Goal: Entertainment & Leisure: Consume media (video, audio)

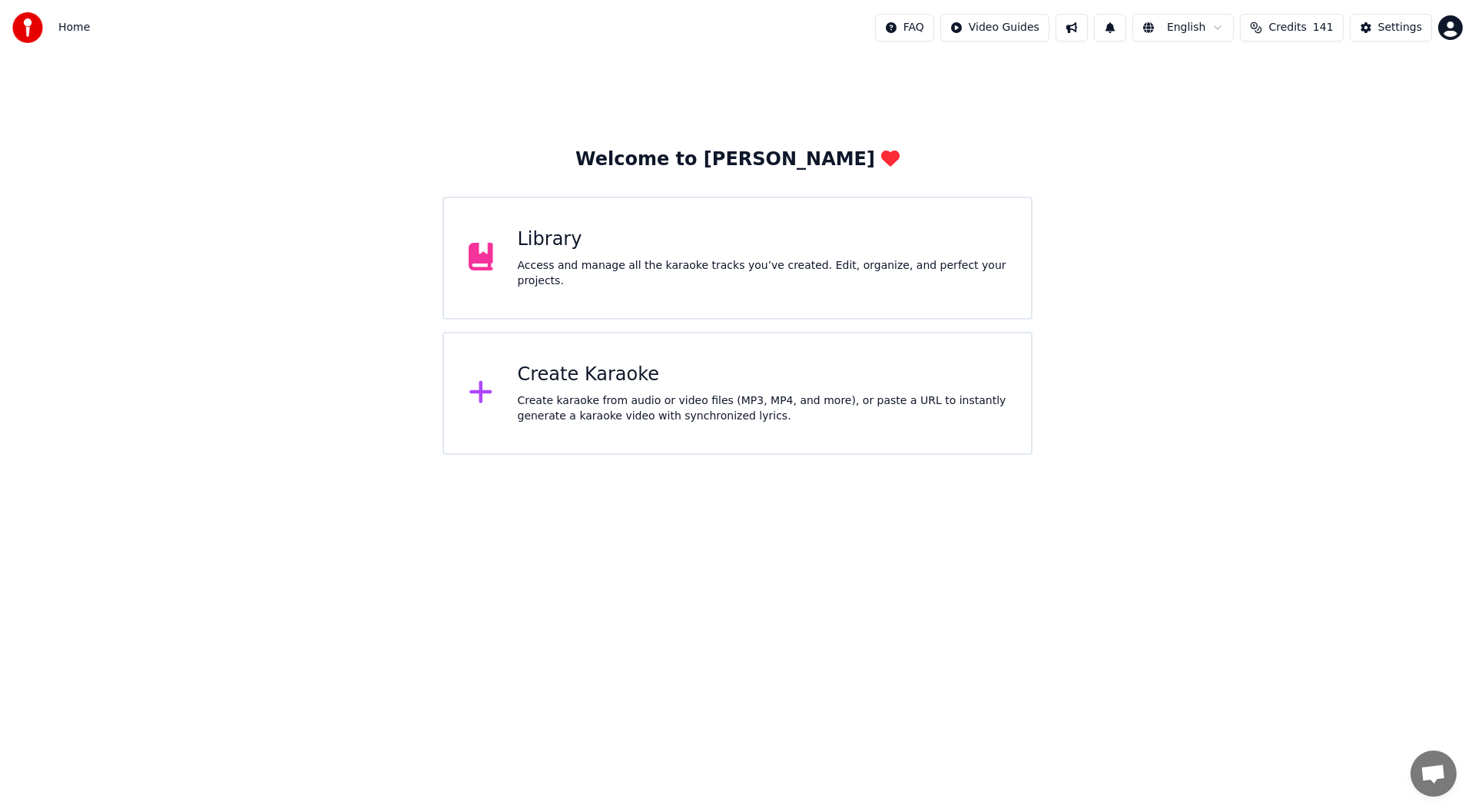
click at [728, 252] on div "Library" at bounding box center [762, 239] width 489 height 25
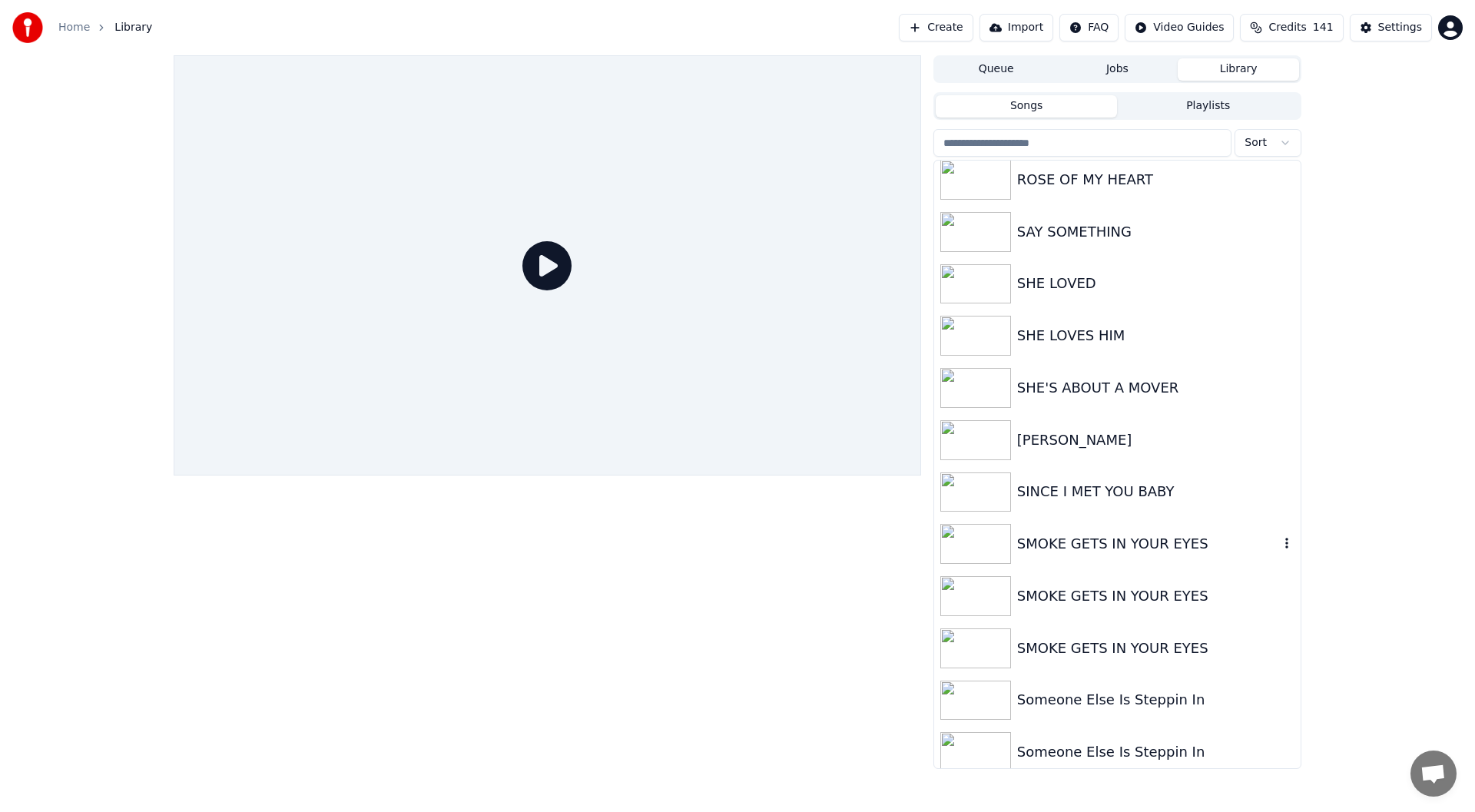
scroll to position [2701, 0]
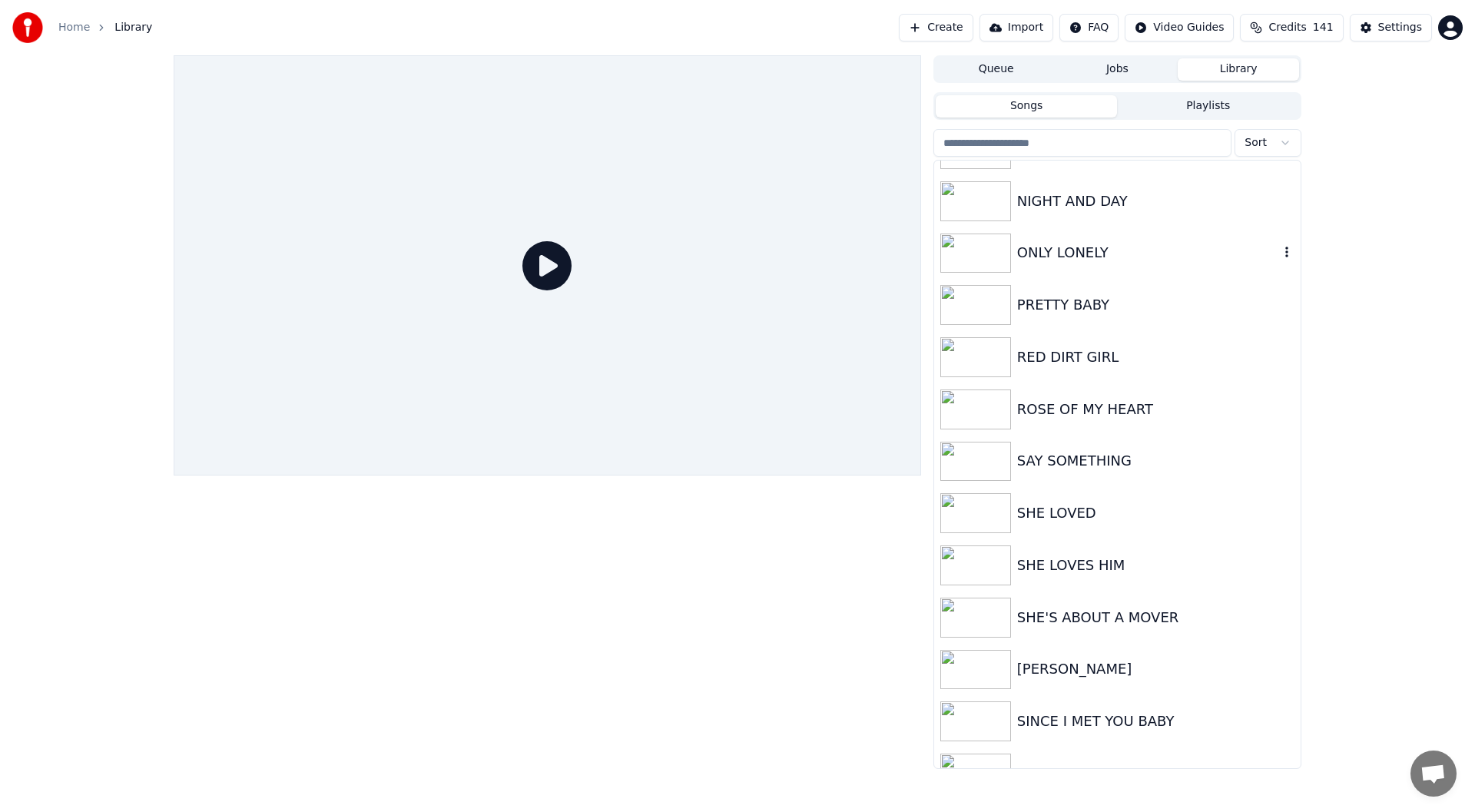
click at [1080, 246] on div "ONLY LONELY" at bounding box center [1148, 252] width 262 height 22
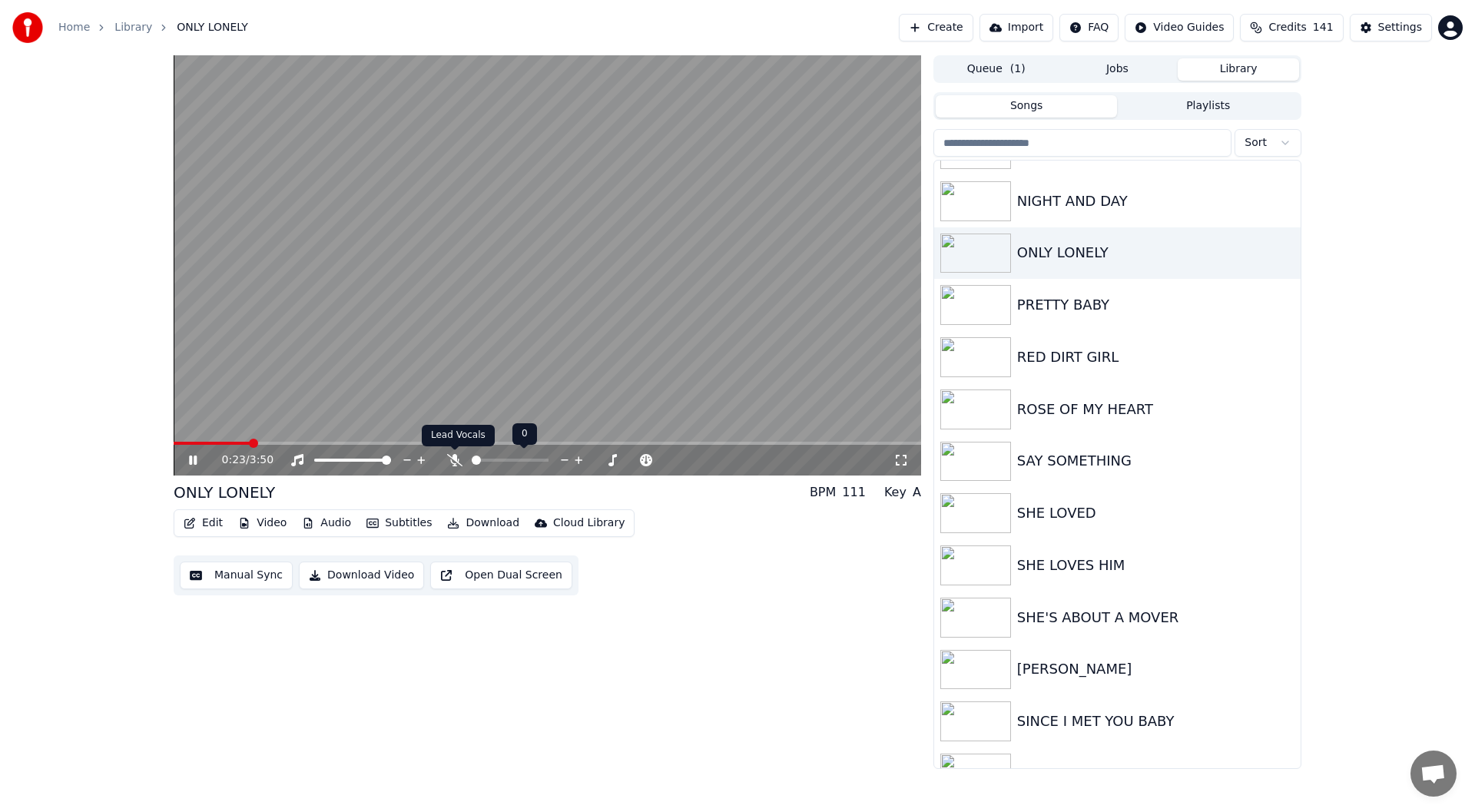
click at [451, 462] on icon at bounding box center [455, 459] width 15 height 12
click at [599, 460] on icon at bounding box center [599, 460] width 8 height 2
click at [616, 458] on icon at bounding box center [612, 459] width 14 height 15
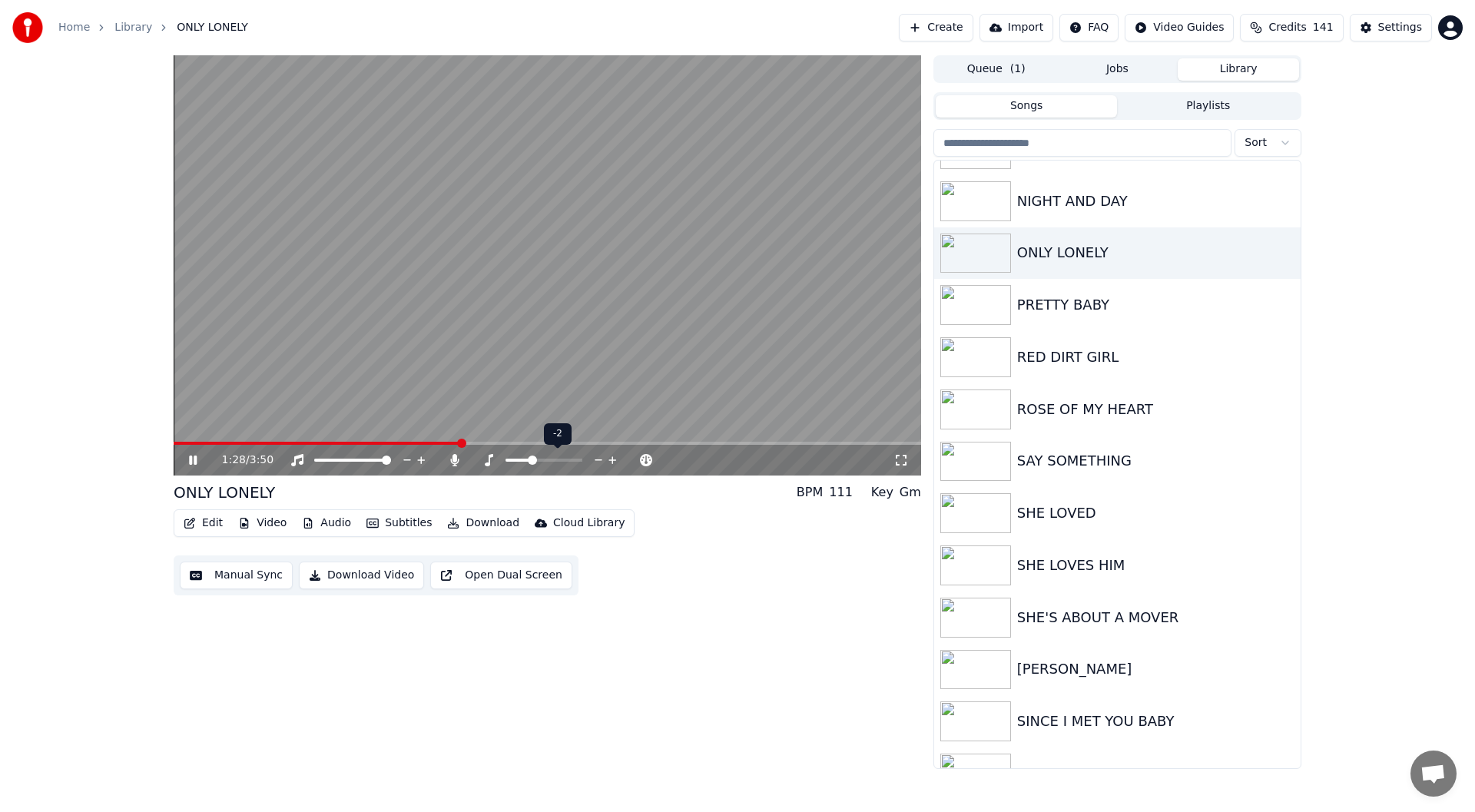
click at [616, 458] on icon at bounding box center [612, 459] width 14 height 15
click at [671, 461] on div "1:41 / 3:50" at bounding box center [557, 459] width 671 height 15
click at [631, 458] on icon at bounding box center [632, 459] width 14 height 15
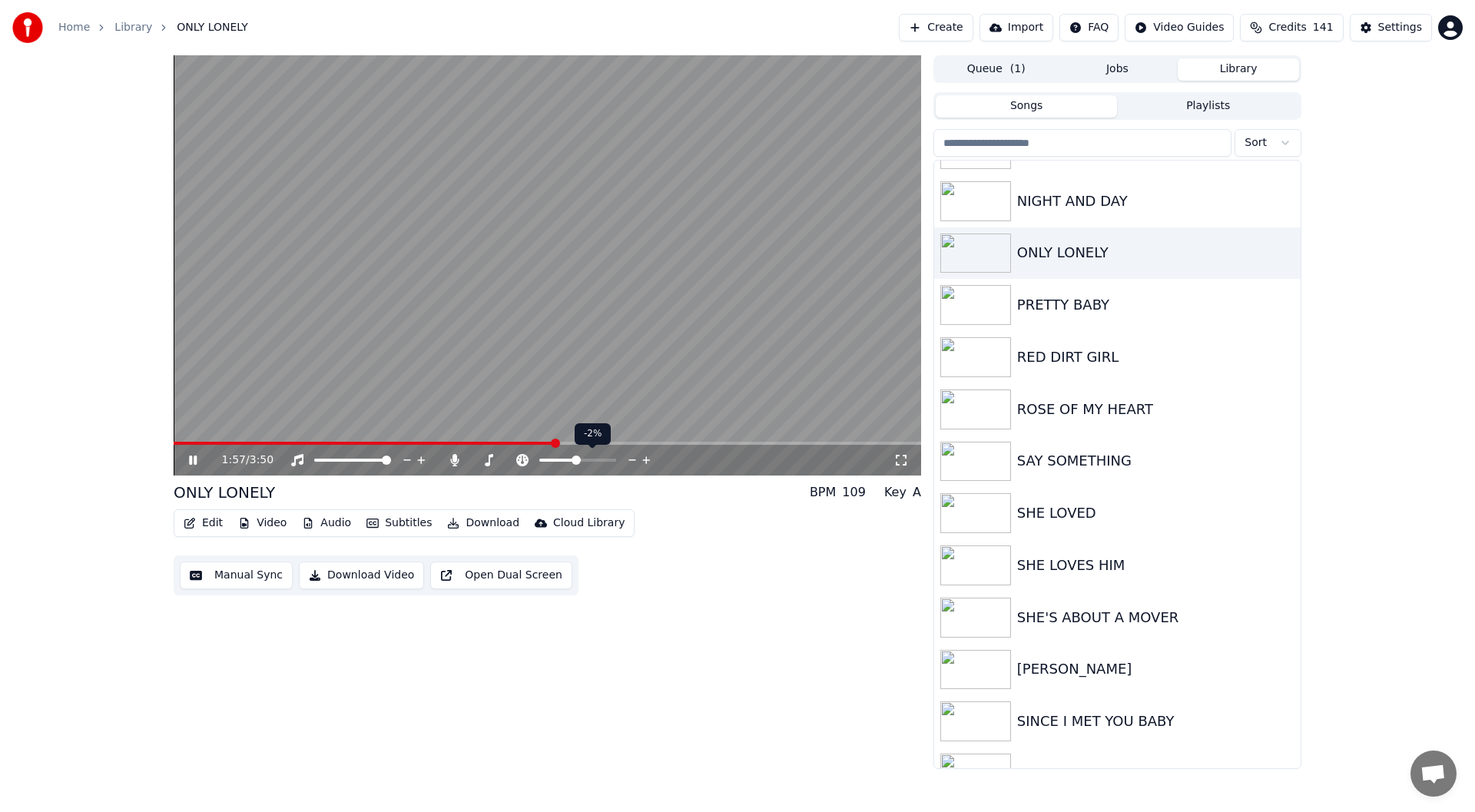
click at [631, 458] on icon at bounding box center [632, 459] width 14 height 15
click at [647, 457] on icon at bounding box center [647, 459] width 14 height 15
click at [520, 455] on icon at bounding box center [522, 459] width 12 height 12
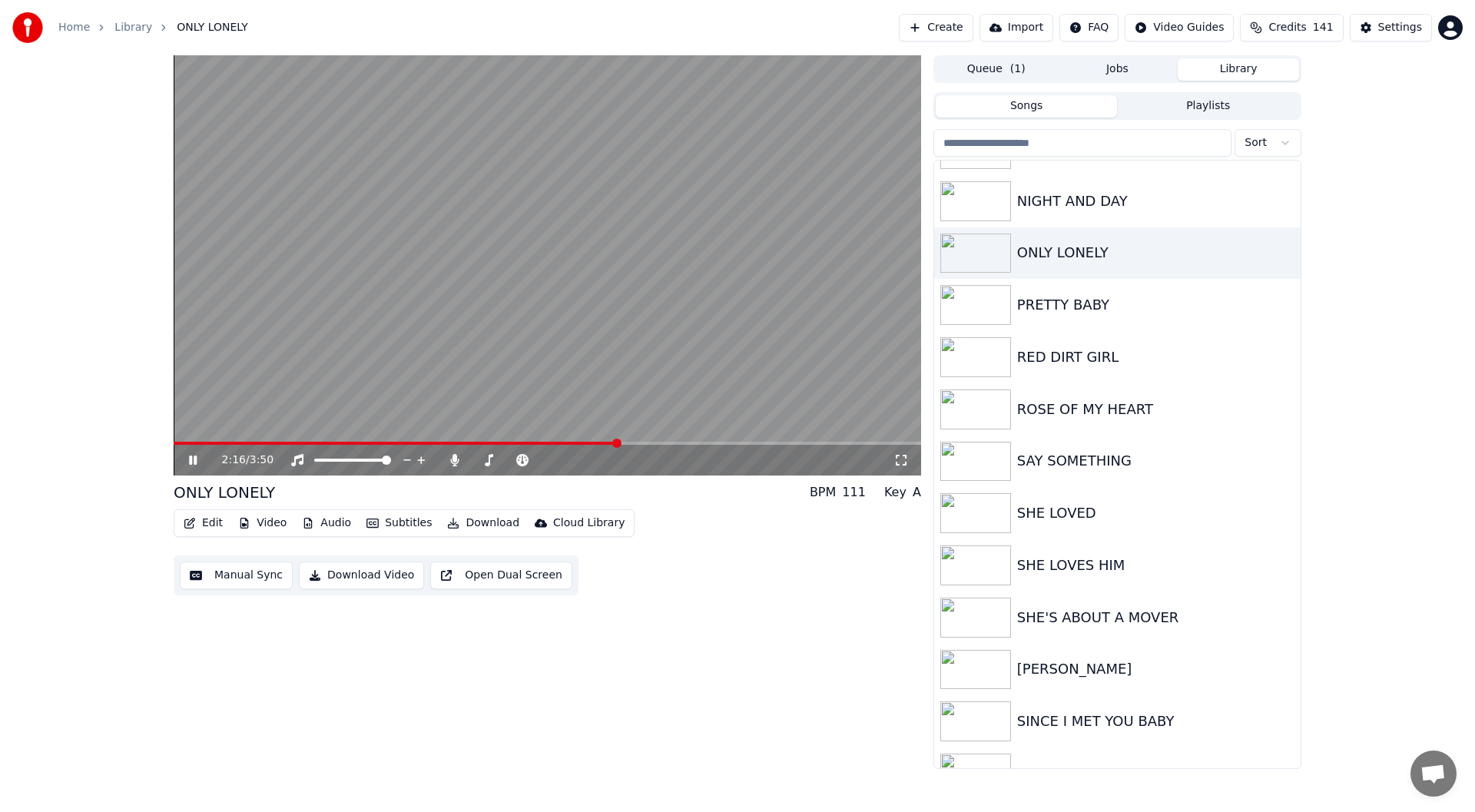
click at [694, 461] on div "2:16 / 3:50" at bounding box center [557, 459] width 671 height 15
click at [650, 458] on div "2:18 / 3:50" at bounding box center [557, 459] width 671 height 15
click at [568, 462] on div "2:18 / 3:50" at bounding box center [557, 459] width 671 height 15
click at [632, 459] on icon at bounding box center [632, 459] width 14 height 15
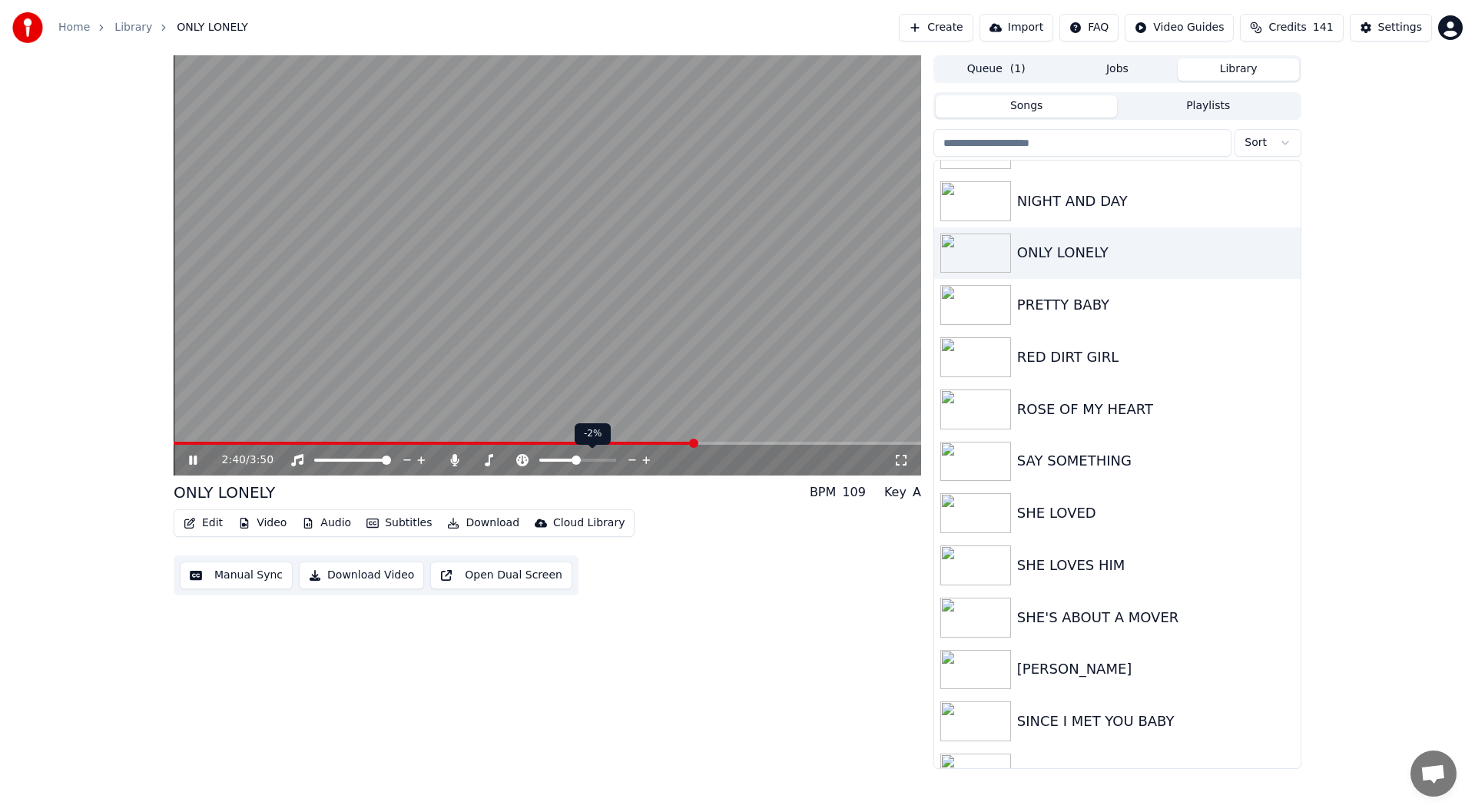
click at [645, 459] on icon at bounding box center [647, 459] width 14 height 15
click at [673, 458] on div "2:43 / 3:50" at bounding box center [557, 459] width 671 height 15
click at [485, 457] on icon at bounding box center [488, 459] width 15 height 12
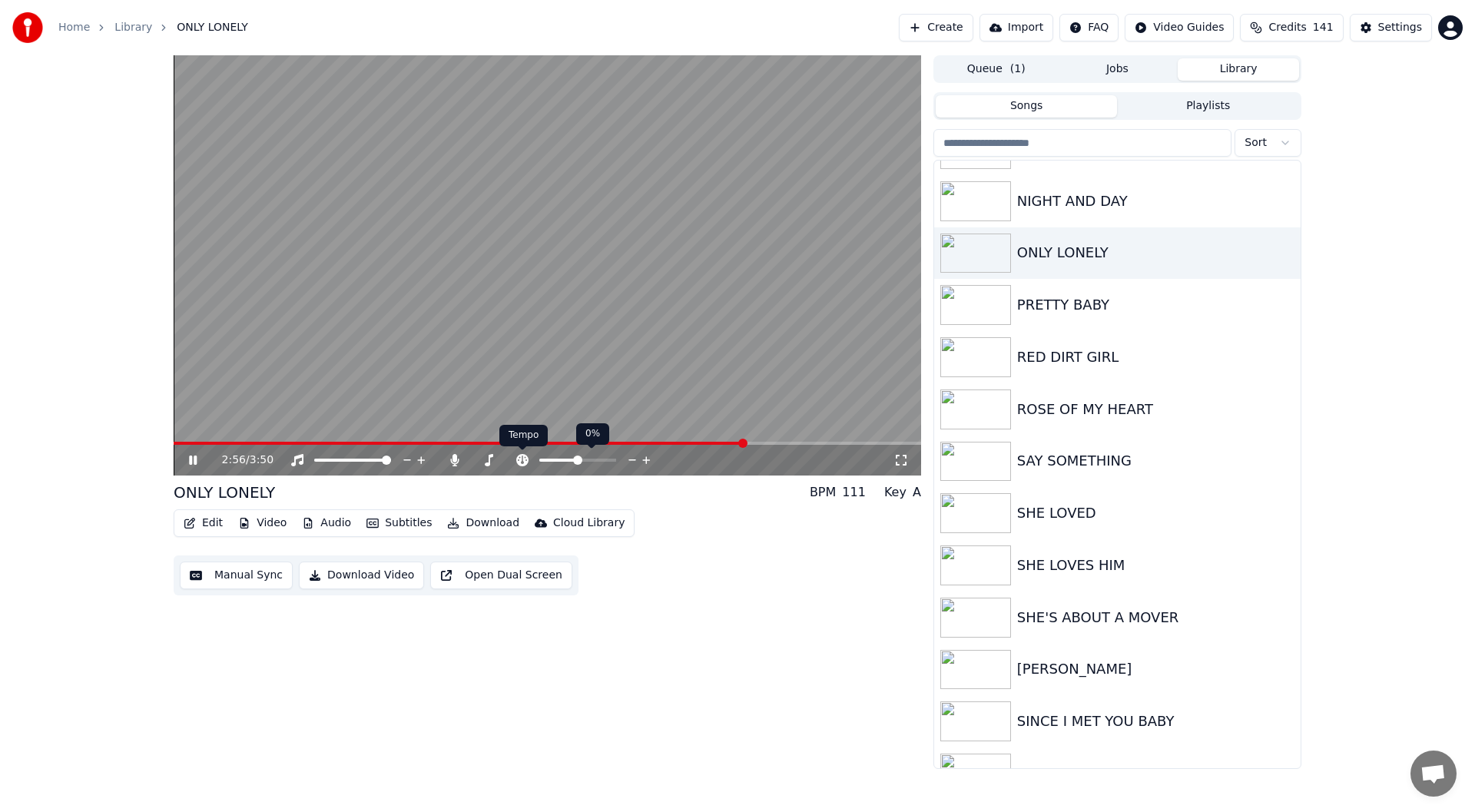
click at [518, 454] on icon at bounding box center [522, 459] width 15 height 12
click at [520, 455] on icon at bounding box center [522, 459] width 12 height 12
click at [671, 454] on div "2:58 / 3:50" at bounding box center [557, 459] width 671 height 15
click at [621, 463] on div "2:59 / 3:50" at bounding box center [557, 459] width 671 height 15
click at [567, 458] on div "3:00 / 3:50" at bounding box center [557, 459] width 671 height 15
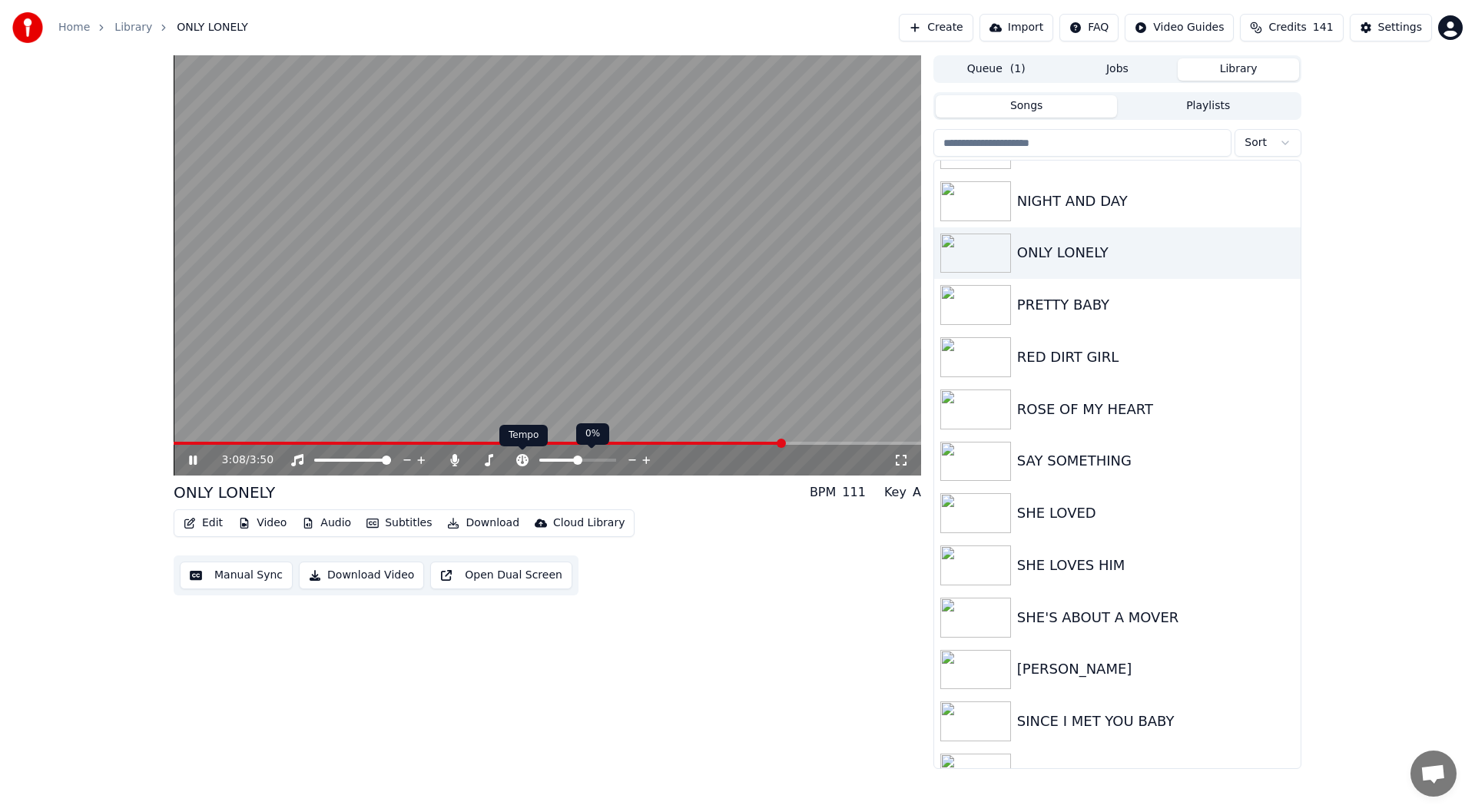
click at [524, 456] on icon at bounding box center [522, 459] width 12 height 12
click at [575, 465] on span at bounding box center [575, 460] width 10 height 10
click at [643, 457] on icon at bounding box center [647, 459] width 14 height 15
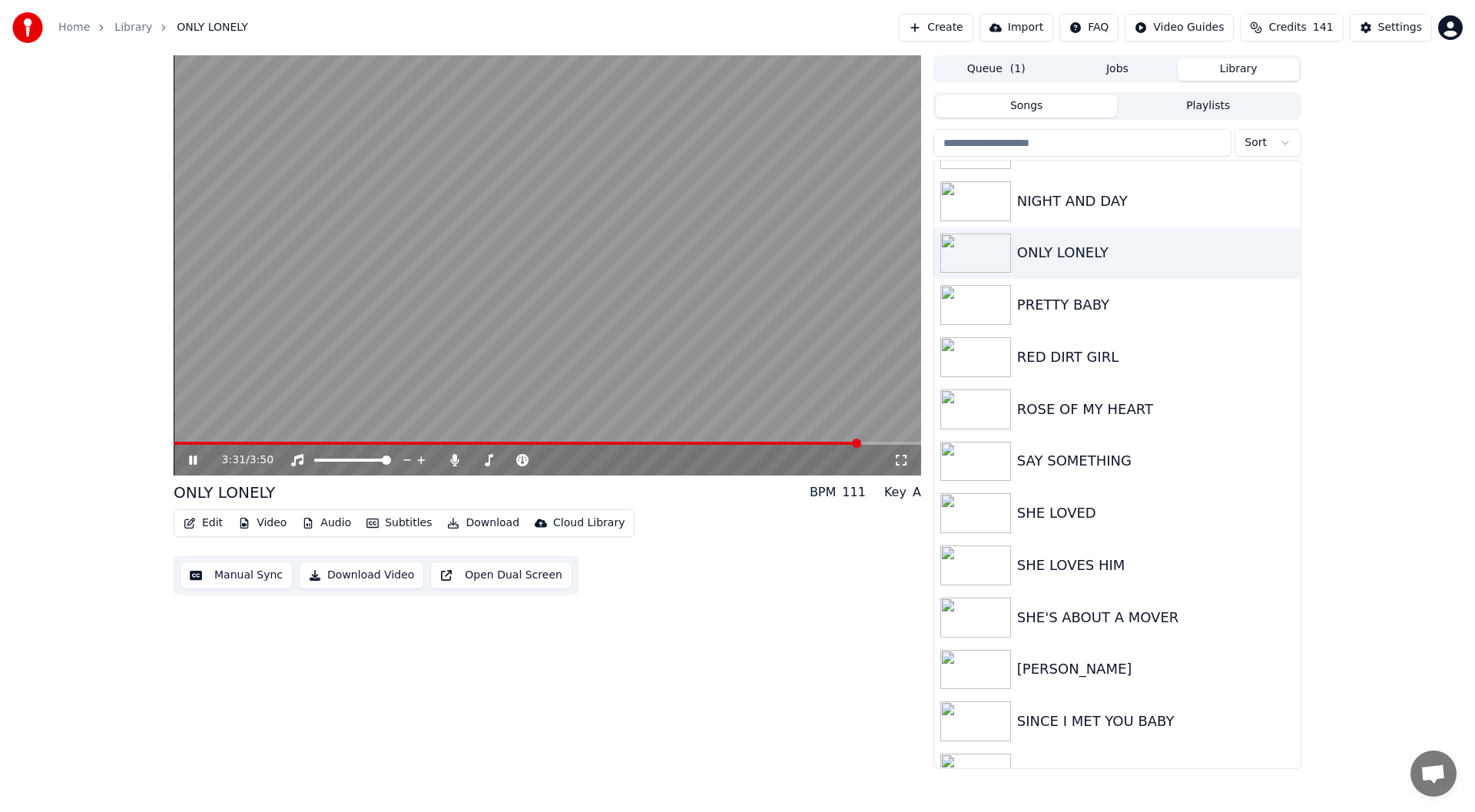
click at [665, 453] on div "3:31 / 3:50" at bounding box center [557, 459] width 671 height 15
click at [662, 455] on div "3:32 / 3:50" at bounding box center [557, 459] width 671 height 15
click at [230, 439] on video at bounding box center [547, 265] width 748 height 420
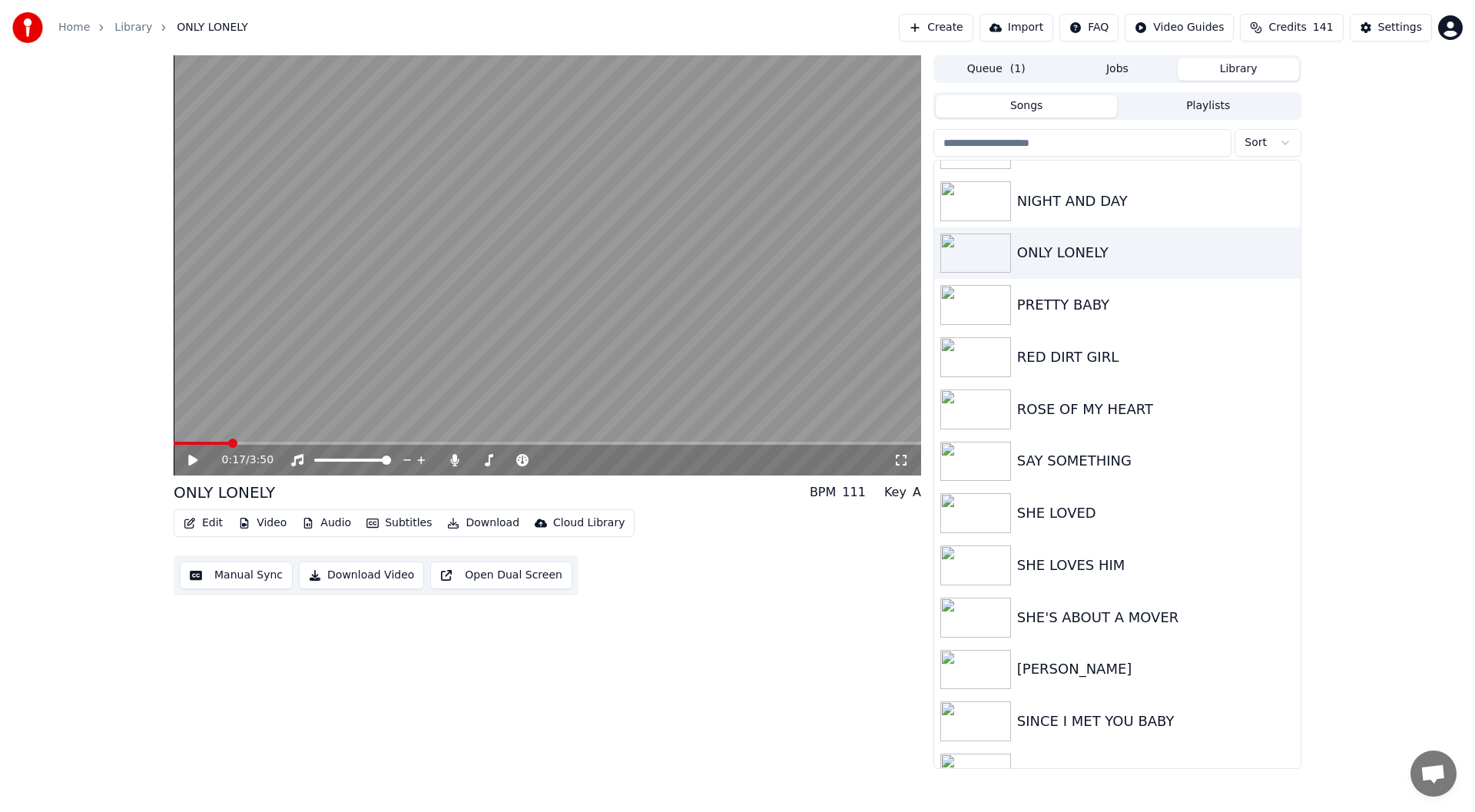
click at [229, 442] on span at bounding box center [201, 443] width 55 height 3
click at [174, 448] on span at bounding box center [178, 443] width 10 height 10
click at [191, 461] on icon at bounding box center [193, 459] width 10 height 10
click at [297, 457] on icon at bounding box center [297, 459] width 12 height 12
click at [297, 457] on icon at bounding box center [297, 459] width 15 height 12
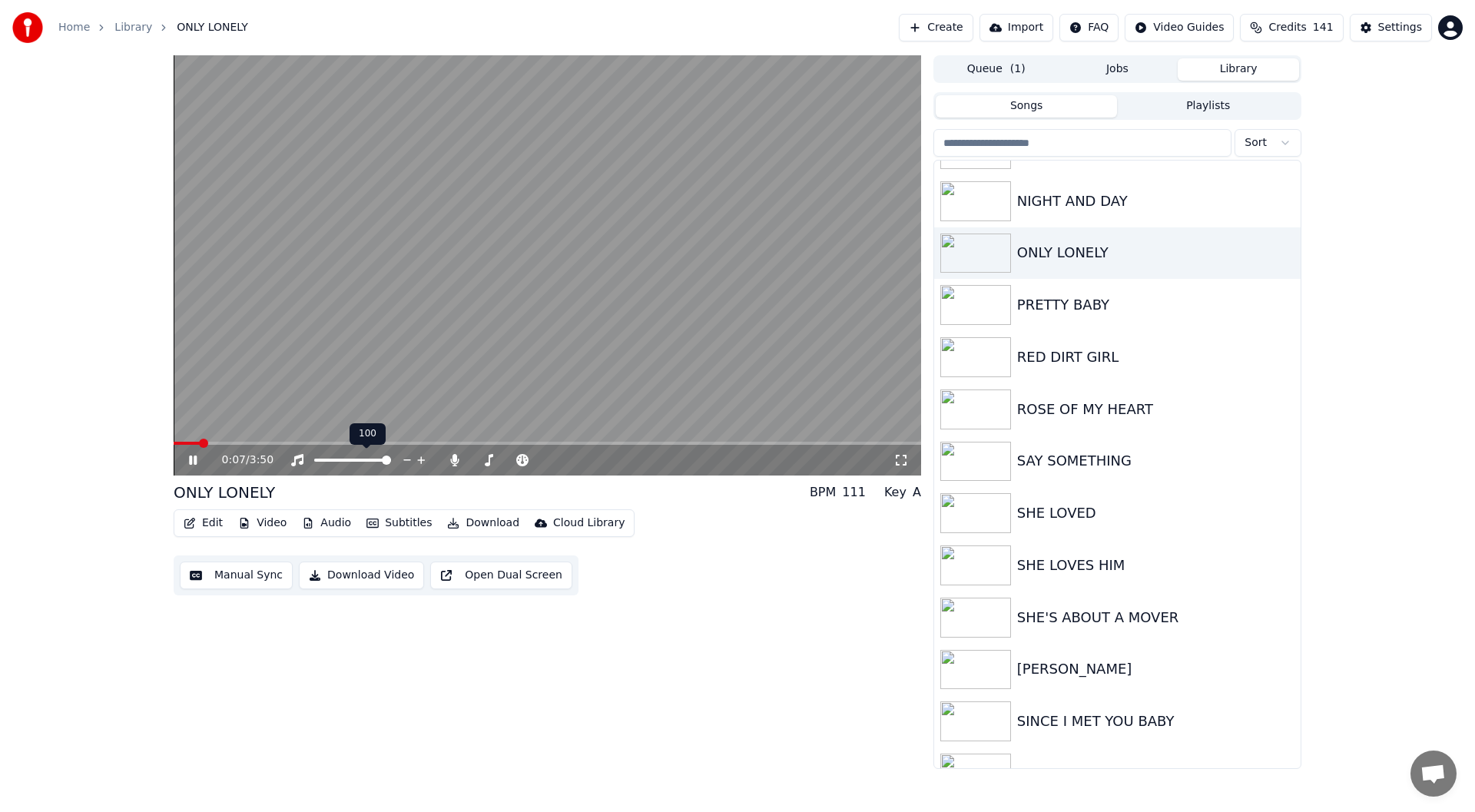
click at [419, 455] on icon at bounding box center [421, 459] width 14 height 15
click at [421, 457] on icon at bounding box center [421, 460] width 8 height 8
click at [407, 461] on icon at bounding box center [407, 459] width 14 height 15
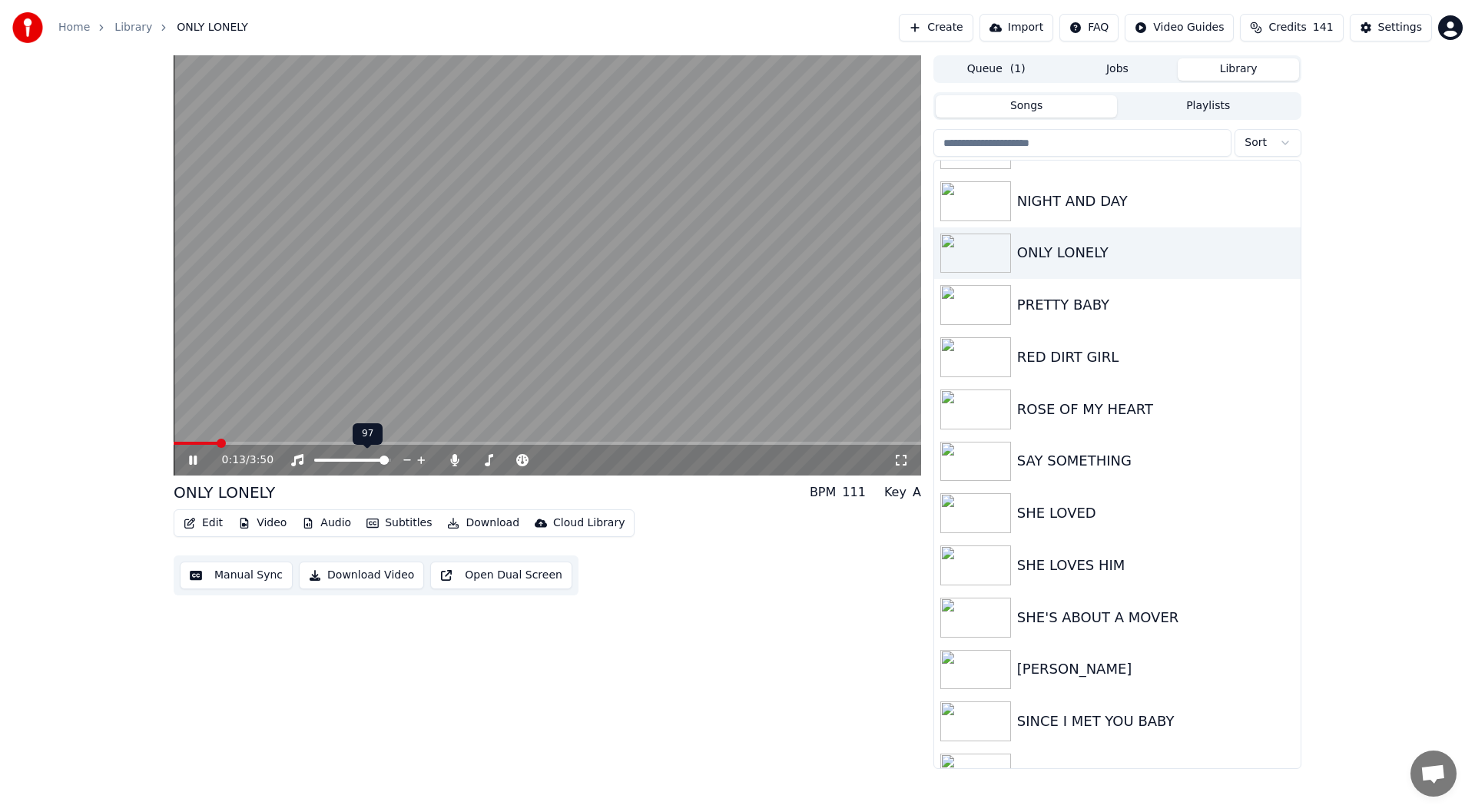
click at [407, 461] on icon at bounding box center [407, 459] width 14 height 15
click at [391, 458] on span at bounding box center [387, 460] width 10 height 10
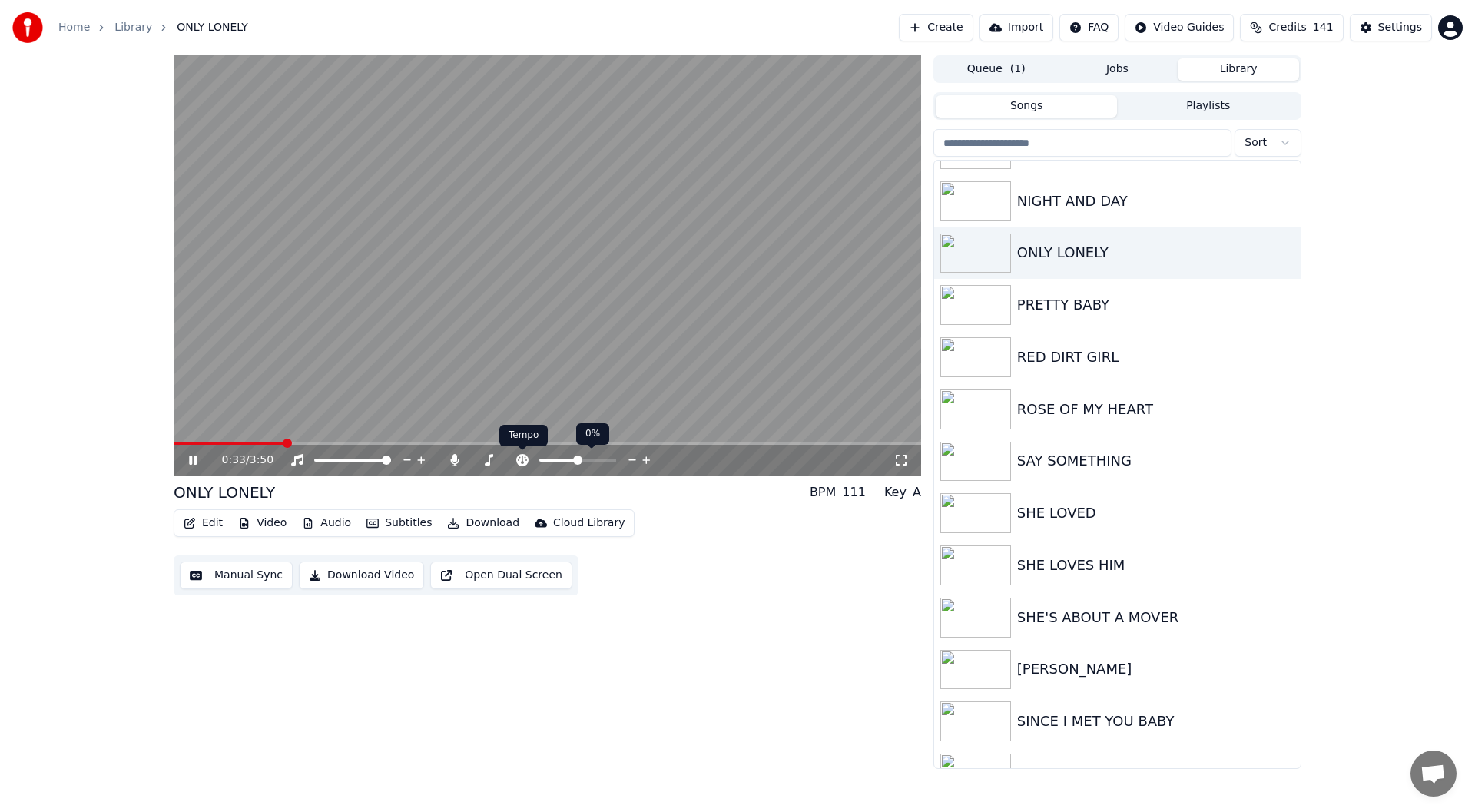
click at [519, 458] on icon at bounding box center [522, 459] width 12 height 12
click at [629, 458] on icon at bounding box center [632, 459] width 14 height 15
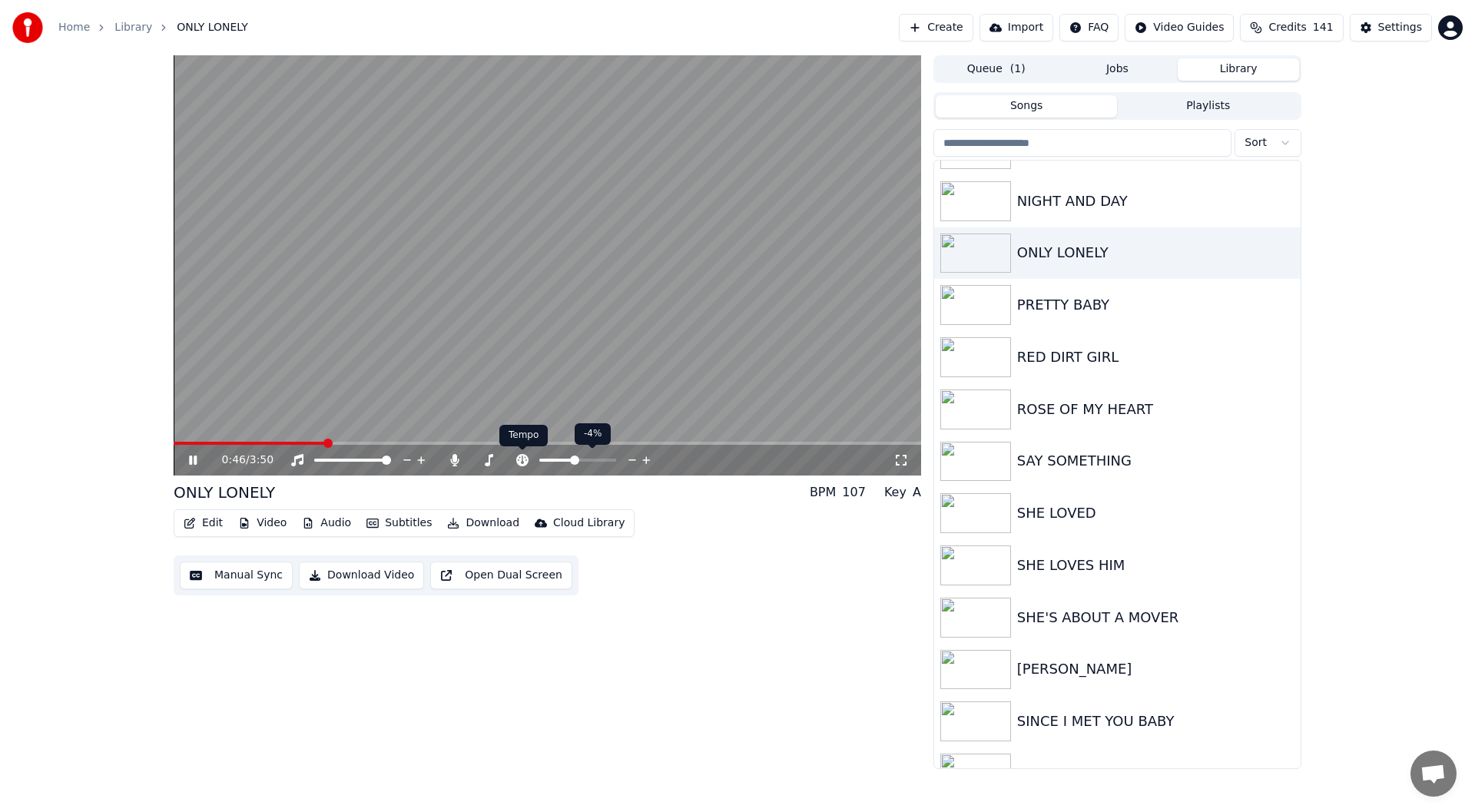
click at [520, 454] on icon at bounding box center [522, 459] width 15 height 12
click at [517, 462] on icon at bounding box center [522, 459] width 12 height 12
click at [191, 455] on icon at bounding box center [203, 459] width 36 height 12
click at [1054, 242] on div "ONLY LONELY" at bounding box center [1148, 252] width 262 height 22
click at [988, 70] on button "Queue ( 1 )" at bounding box center [996, 70] width 122 height 22
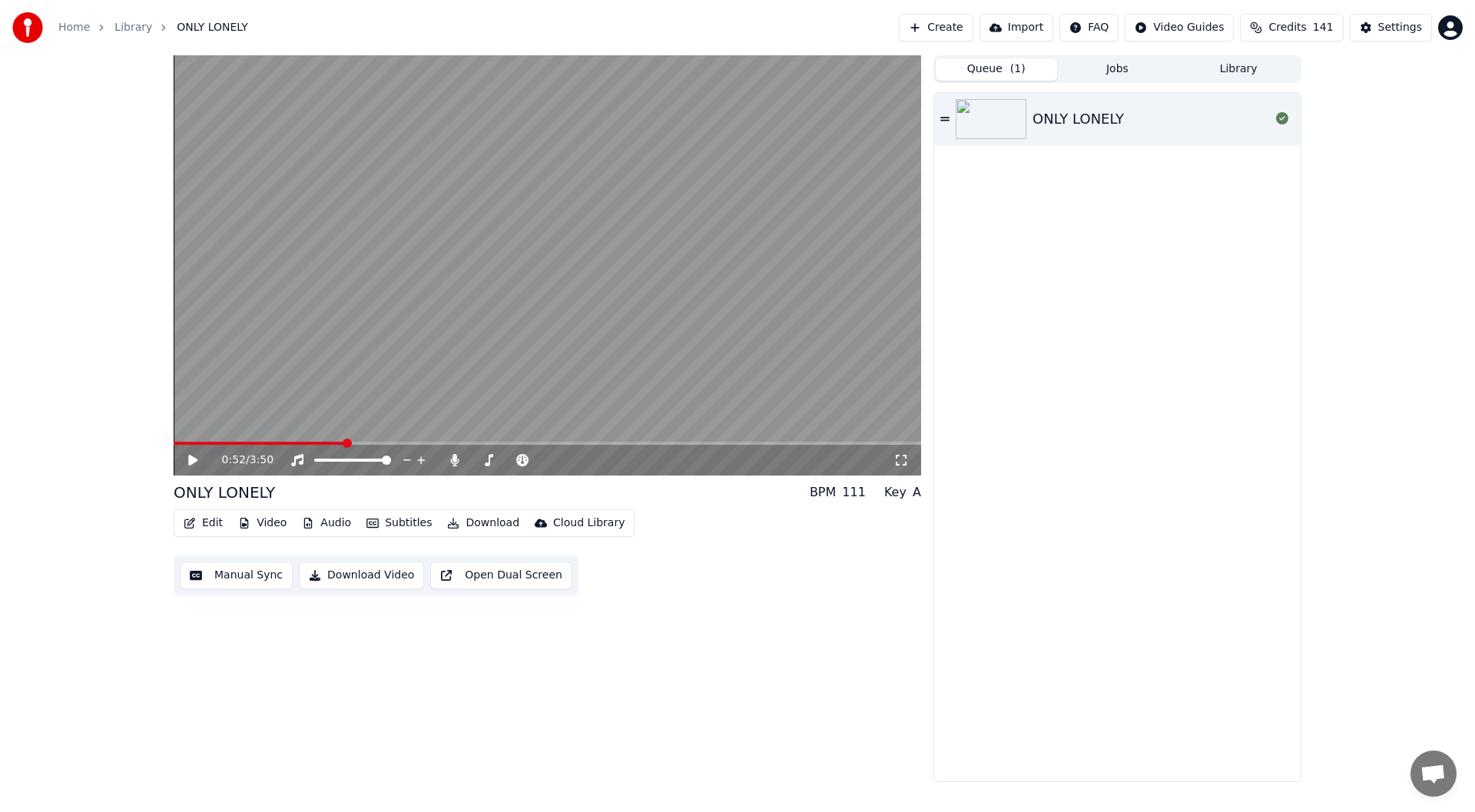
click at [988, 70] on button "Queue ( 1 )" at bounding box center [996, 70] width 122 height 22
click at [1028, 112] on div at bounding box center [994, 119] width 77 height 40
click at [631, 462] on icon at bounding box center [632, 459] width 14 height 15
click at [647, 458] on icon at bounding box center [646, 460] width 8 height 8
click at [644, 458] on icon at bounding box center [647, 459] width 14 height 15
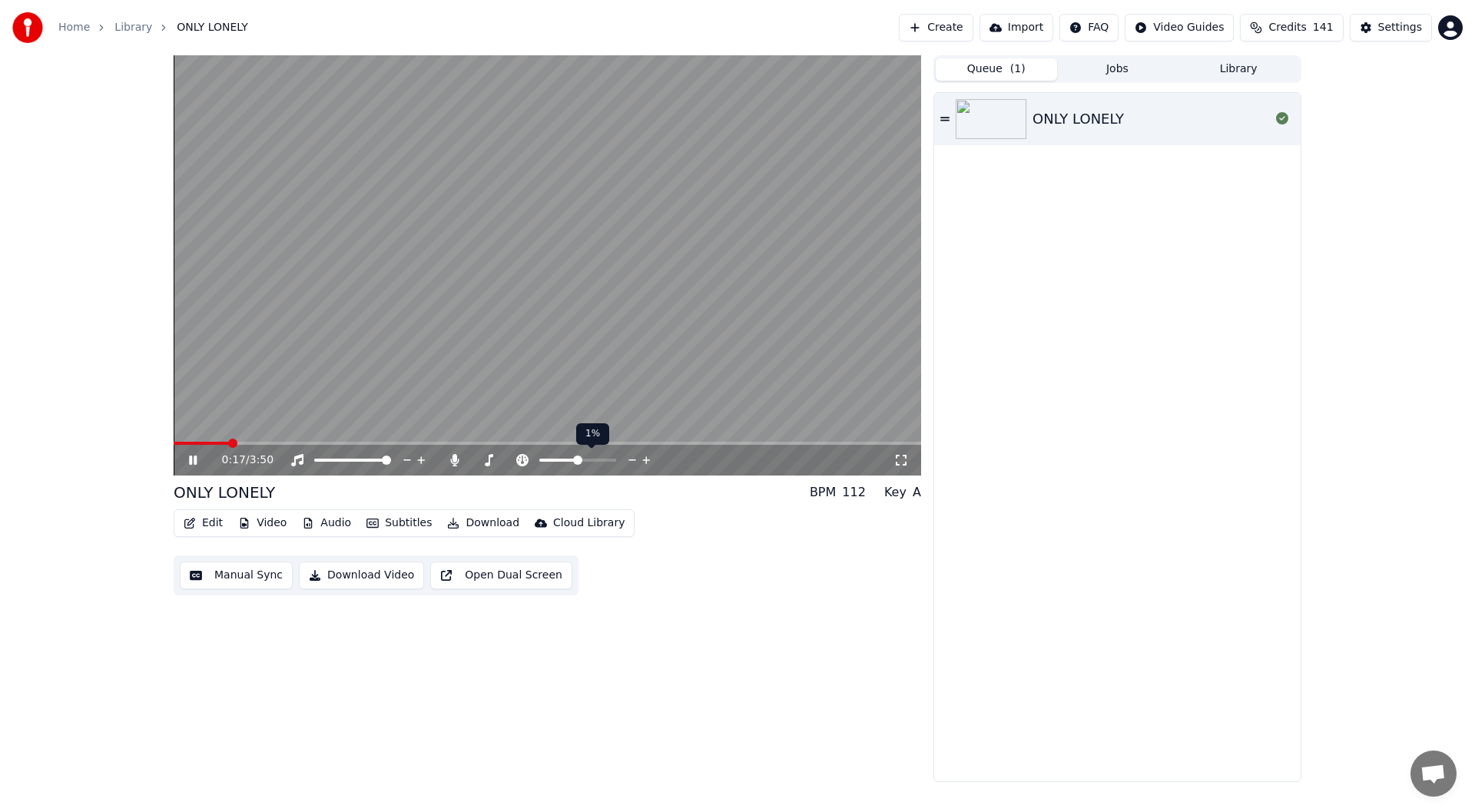
click at [635, 458] on icon at bounding box center [632, 459] width 14 height 15
click at [677, 461] on div "0:19 / 3:50" at bounding box center [557, 459] width 671 height 15
click at [677, 461] on div "0:20 / 3:50" at bounding box center [557, 459] width 671 height 15
click at [703, 454] on div "0:20 / 3:50" at bounding box center [557, 459] width 671 height 15
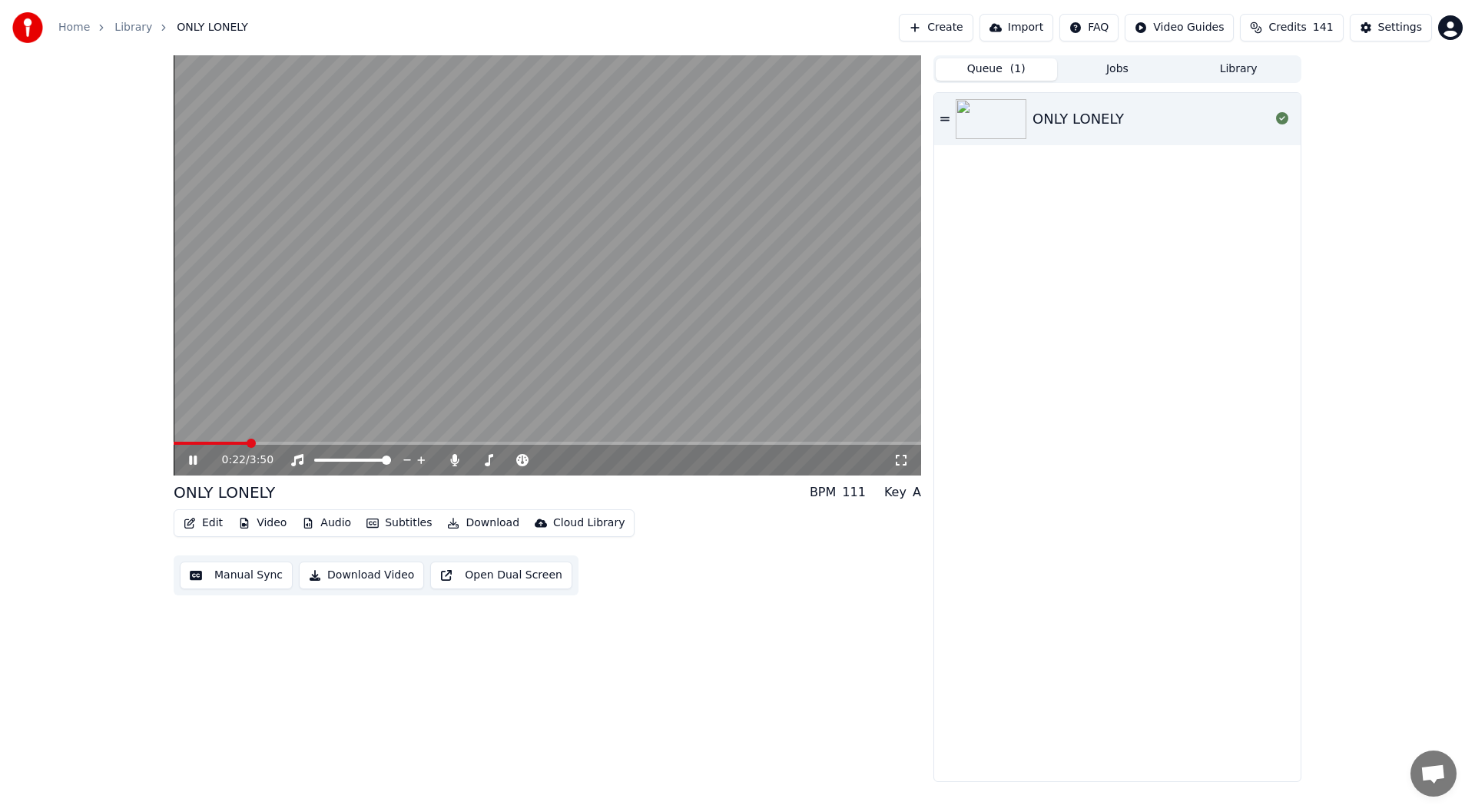
click at [894, 462] on icon at bounding box center [900, 459] width 15 height 12
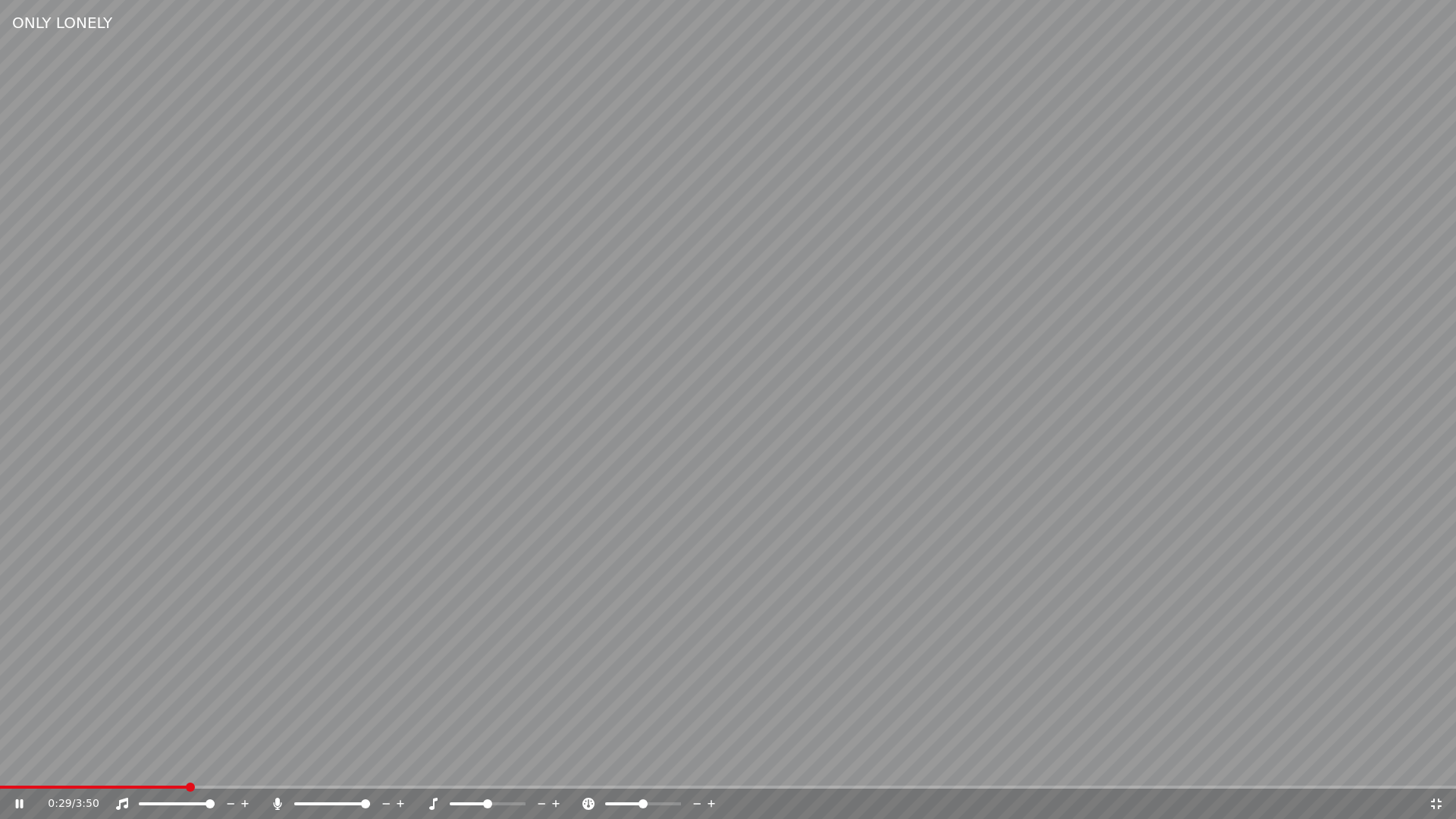
click at [636, 800] on div at bounding box center [657, 803] width 122 height 15
click at [713, 801] on icon at bounding box center [712, 803] width 14 height 15
click at [700, 801] on icon at bounding box center [697, 803] width 14 height 15
click at [698, 801] on icon at bounding box center [697, 803] width 14 height 15
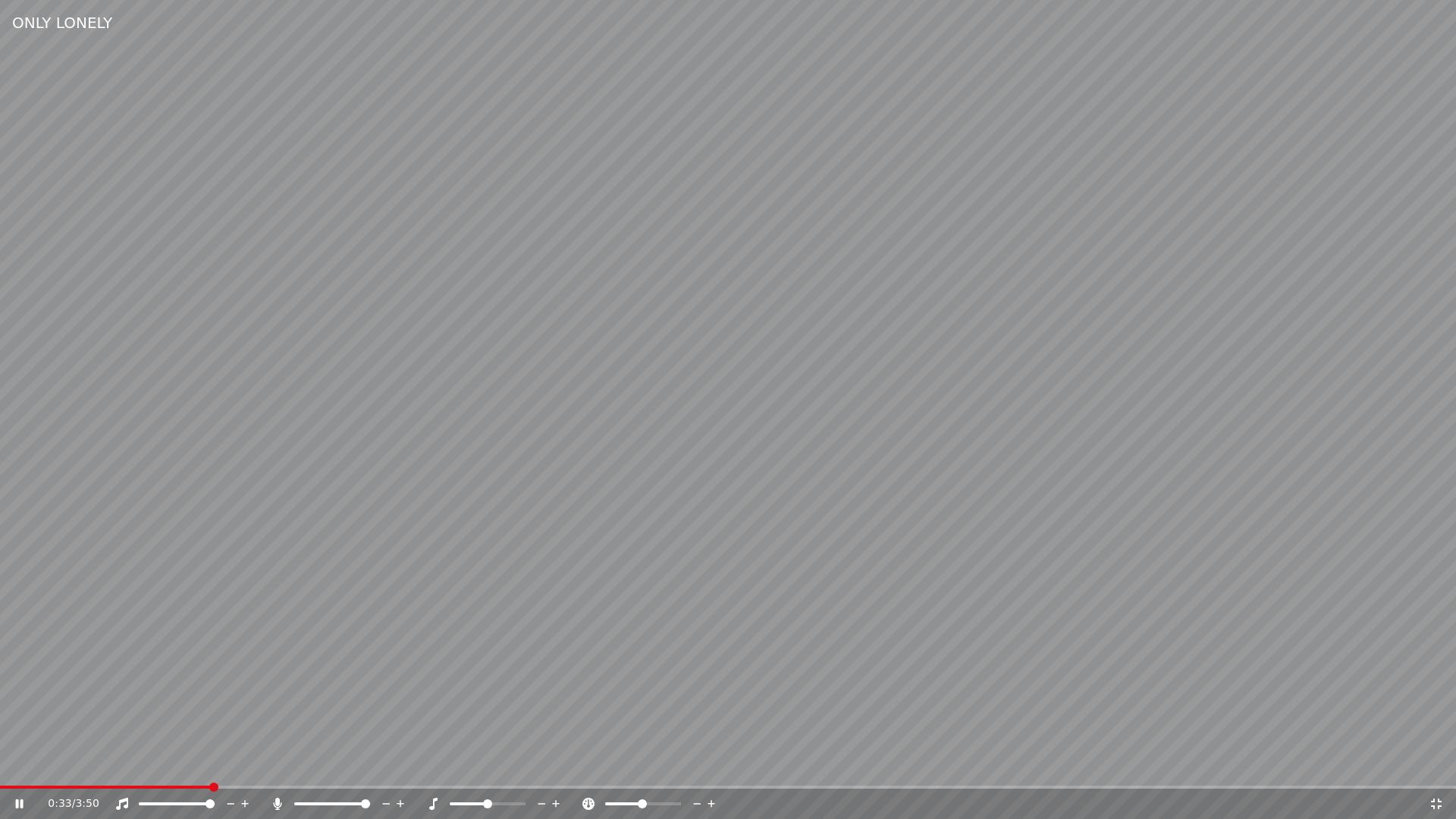
click at [698, 801] on icon at bounding box center [697, 803] width 14 height 15
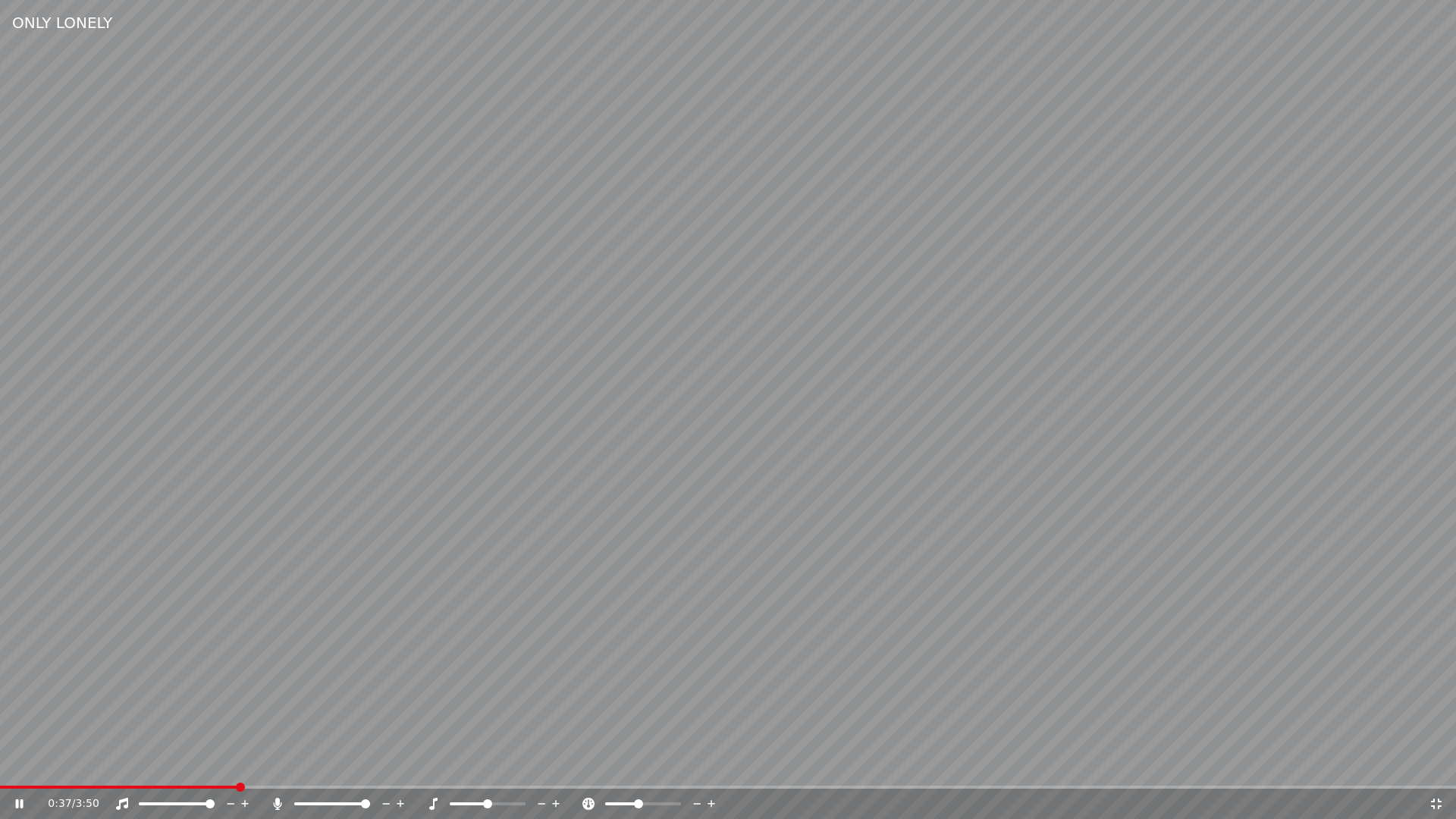
click at [698, 801] on icon at bounding box center [697, 803] width 14 height 15
click at [1435, 799] on icon at bounding box center [1435, 803] width 15 height 12
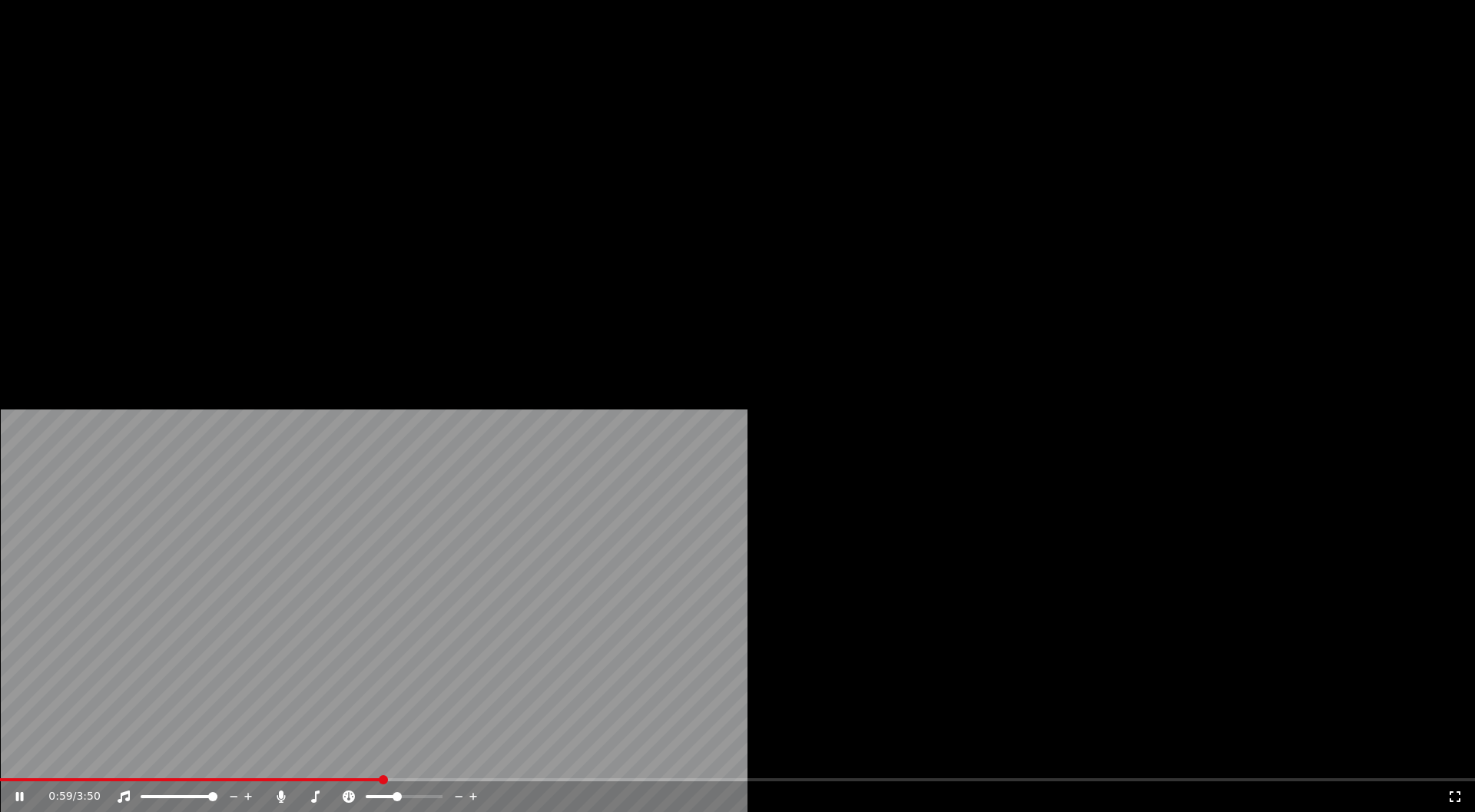
click at [356, 790] on icon at bounding box center [348, 796] width 15 height 12
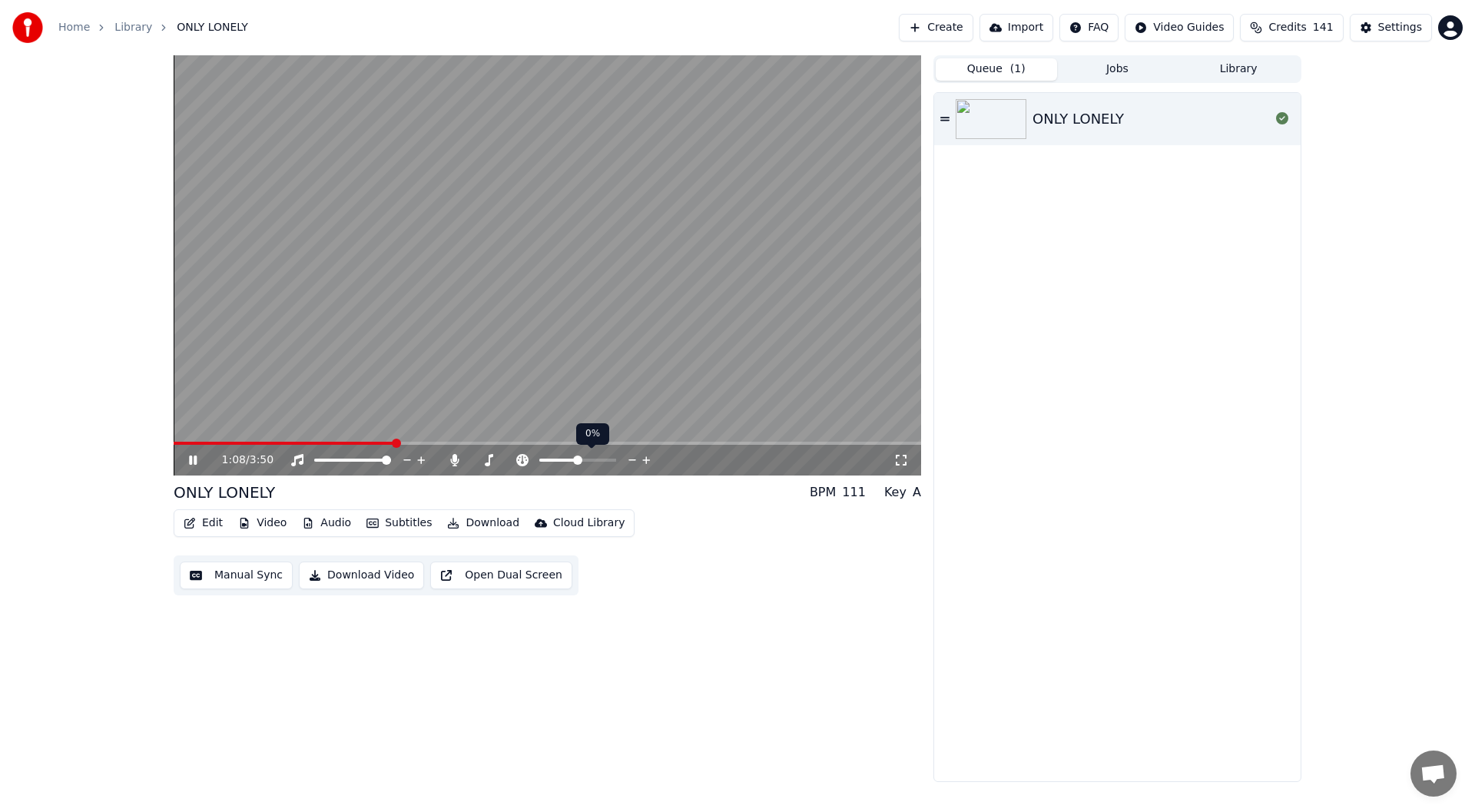
click at [632, 458] on icon at bounding box center [632, 459] width 14 height 15
click at [909, 488] on div "Key A" at bounding box center [903, 492] width 37 height 18
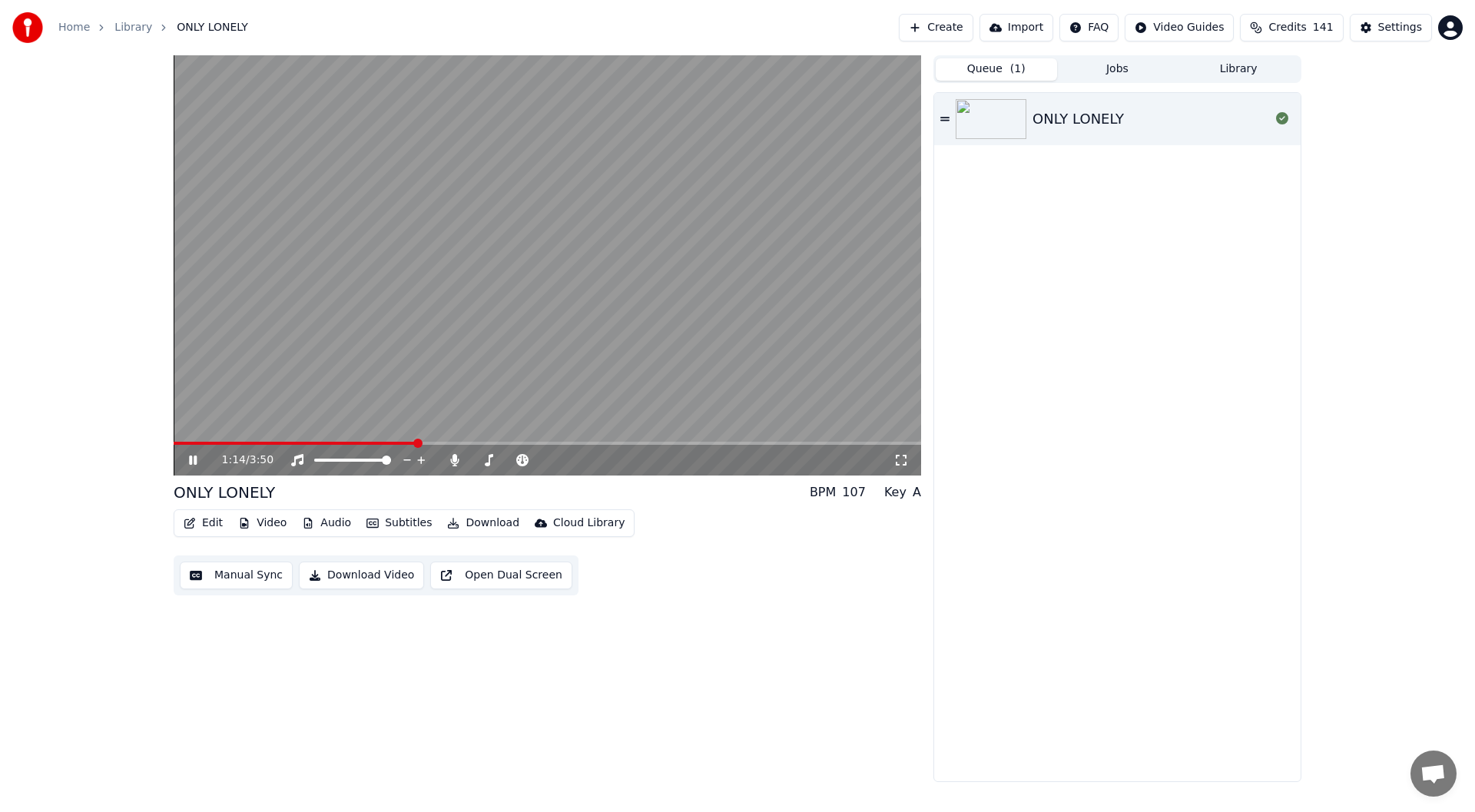
click at [908, 490] on div "Key A" at bounding box center [903, 492] width 37 height 18
click at [189, 462] on icon at bounding box center [203, 459] width 36 height 12
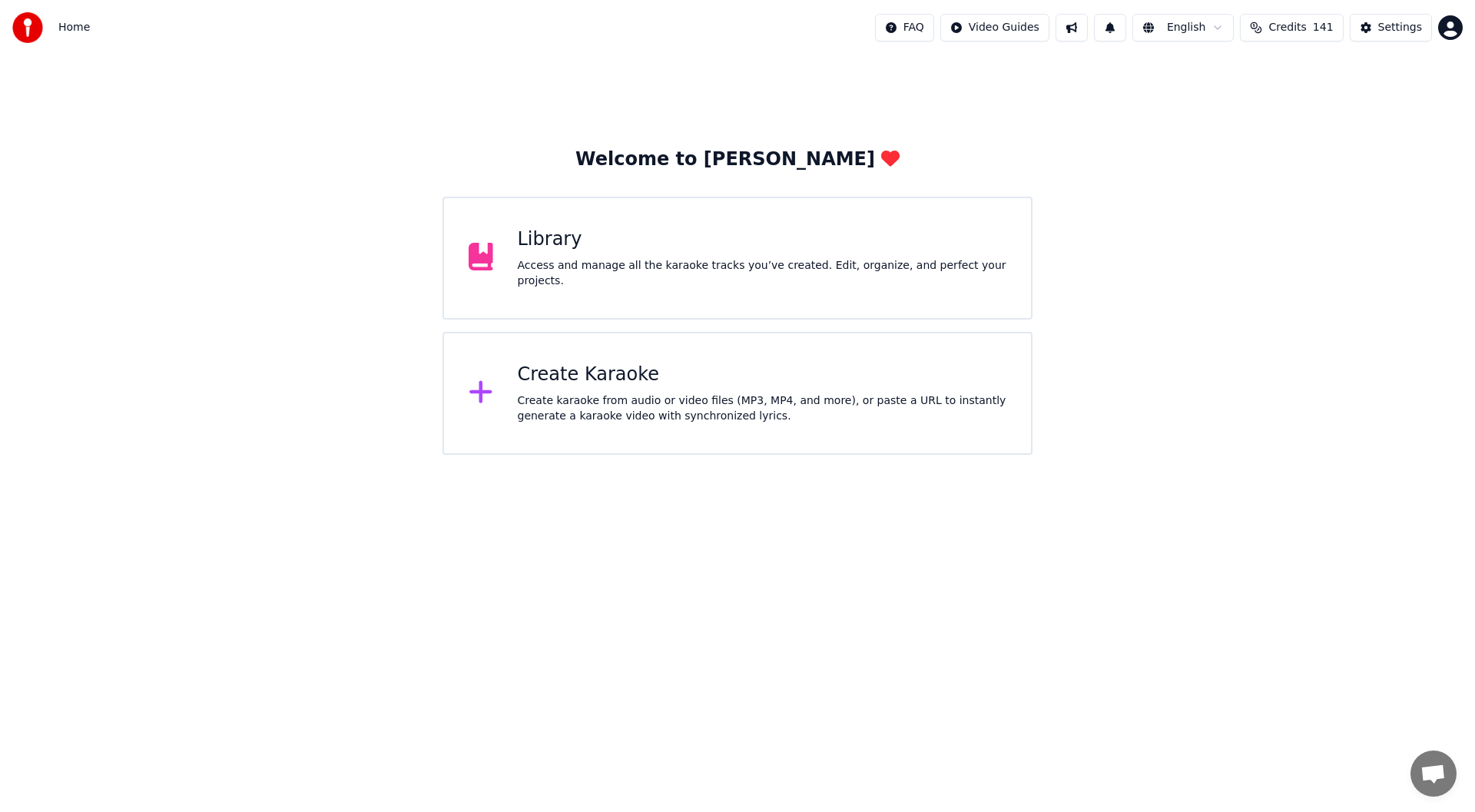
click at [587, 243] on div "Library" at bounding box center [762, 239] width 489 height 25
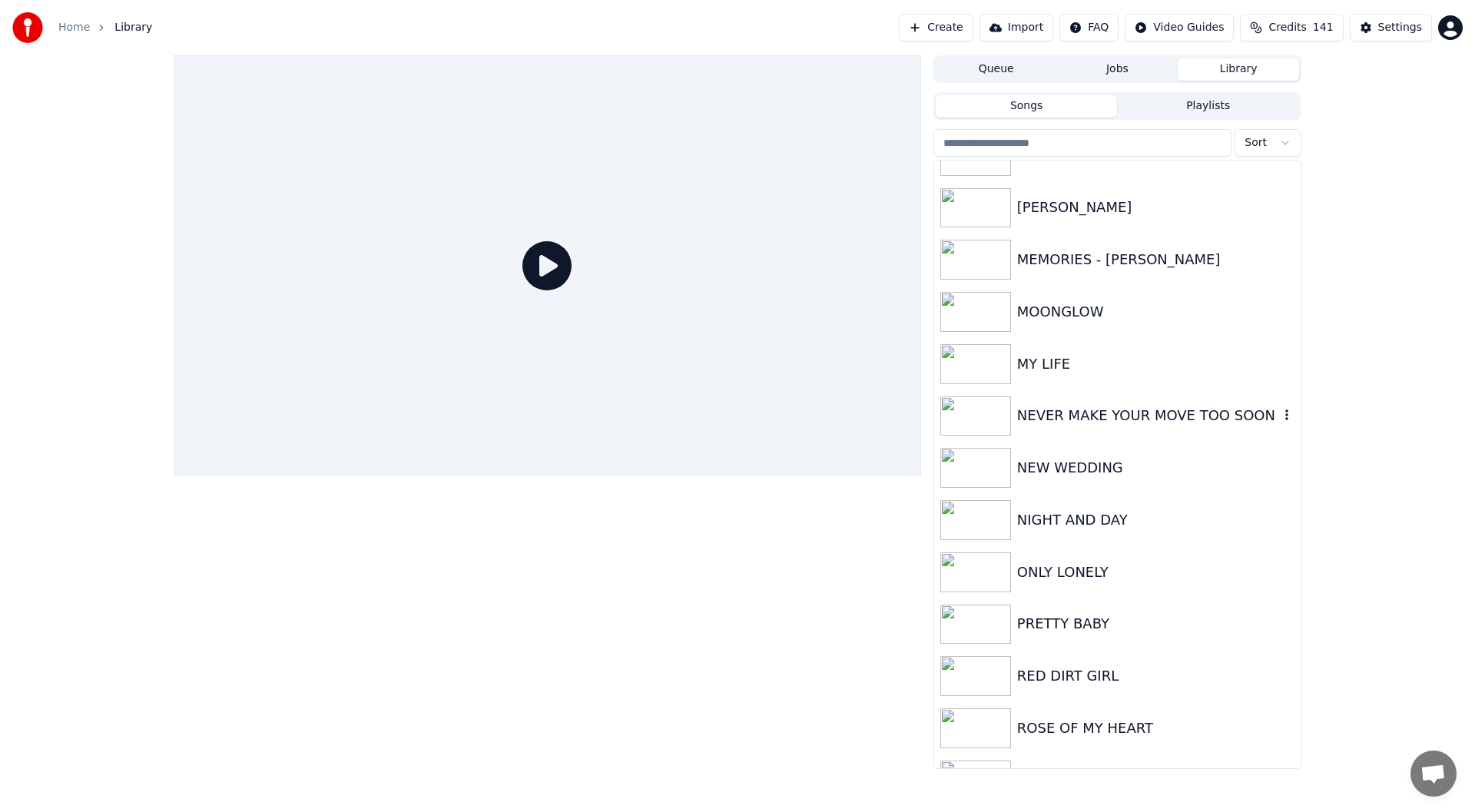
scroll to position [2611, 0]
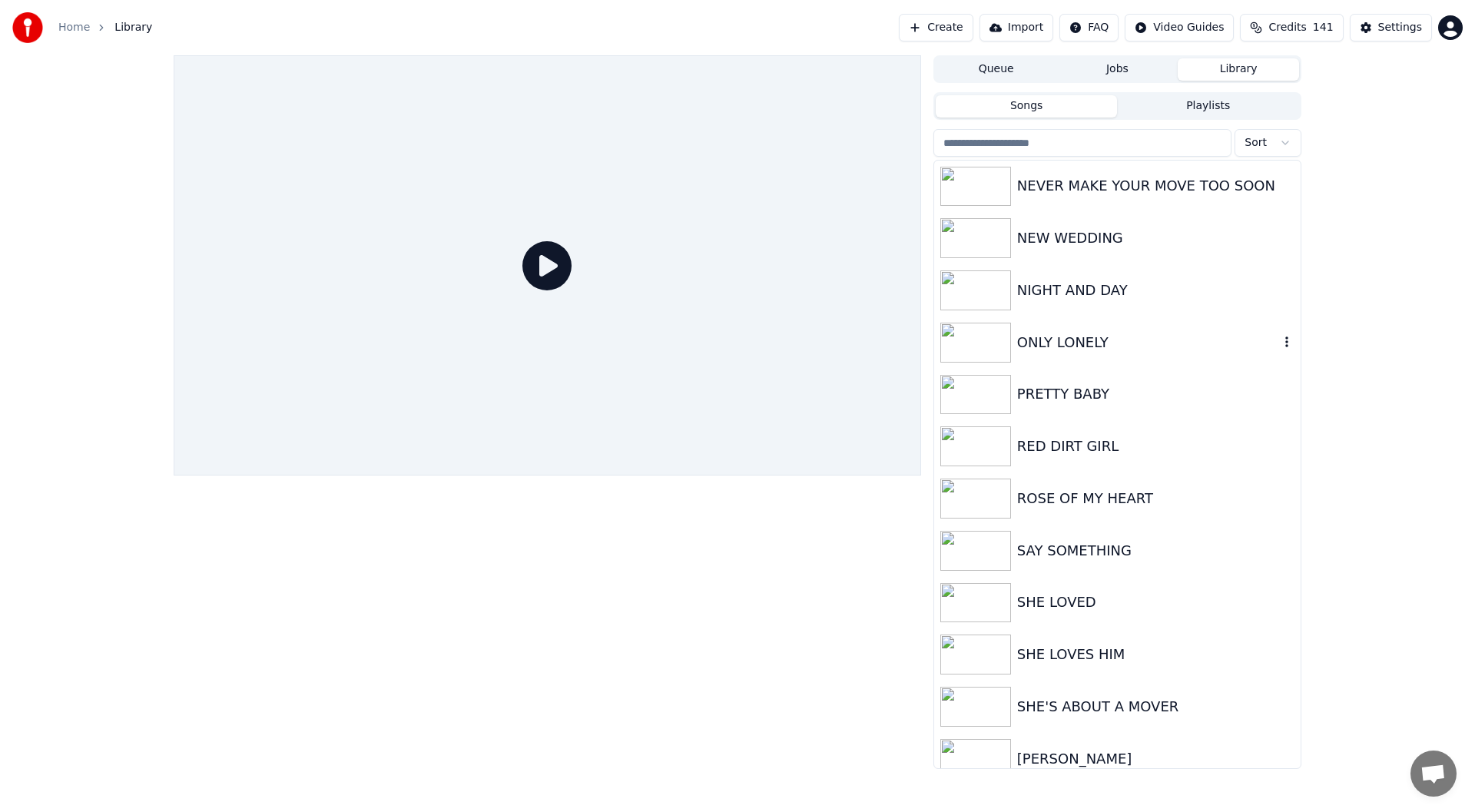
click at [1076, 337] on div "ONLY LONELY" at bounding box center [1148, 342] width 262 height 22
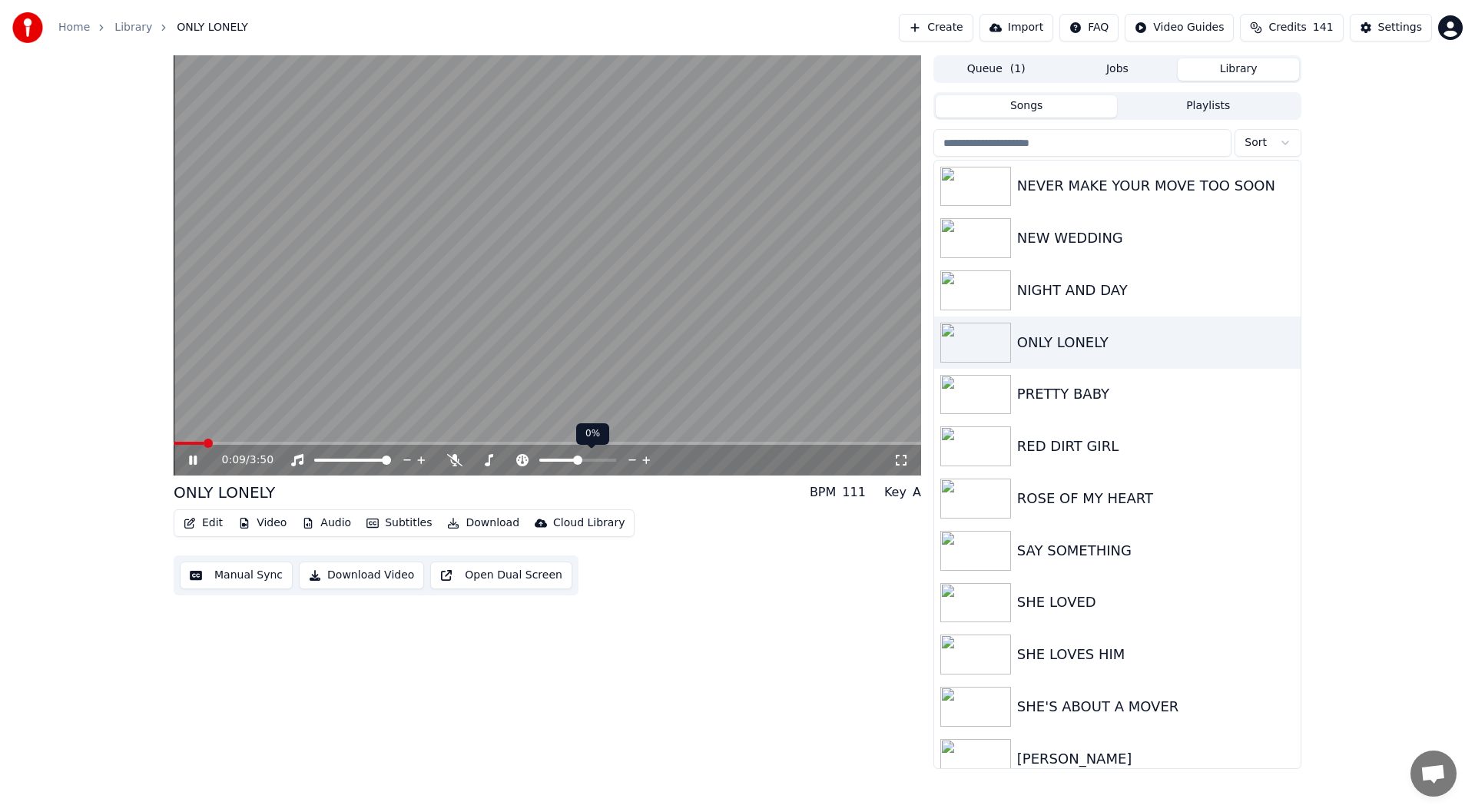
click at [630, 459] on icon at bounding box center [632, 459] width 14 height 15
click at [644, 459] on icon at bounding box center [647, 459] width 14 height 15
click at [201, 522] on button "Edit" at bounding box center [203, 522] width 51 height 22
click at [631, 461] on icon at bounding box center [632, 459] width 14 height 15
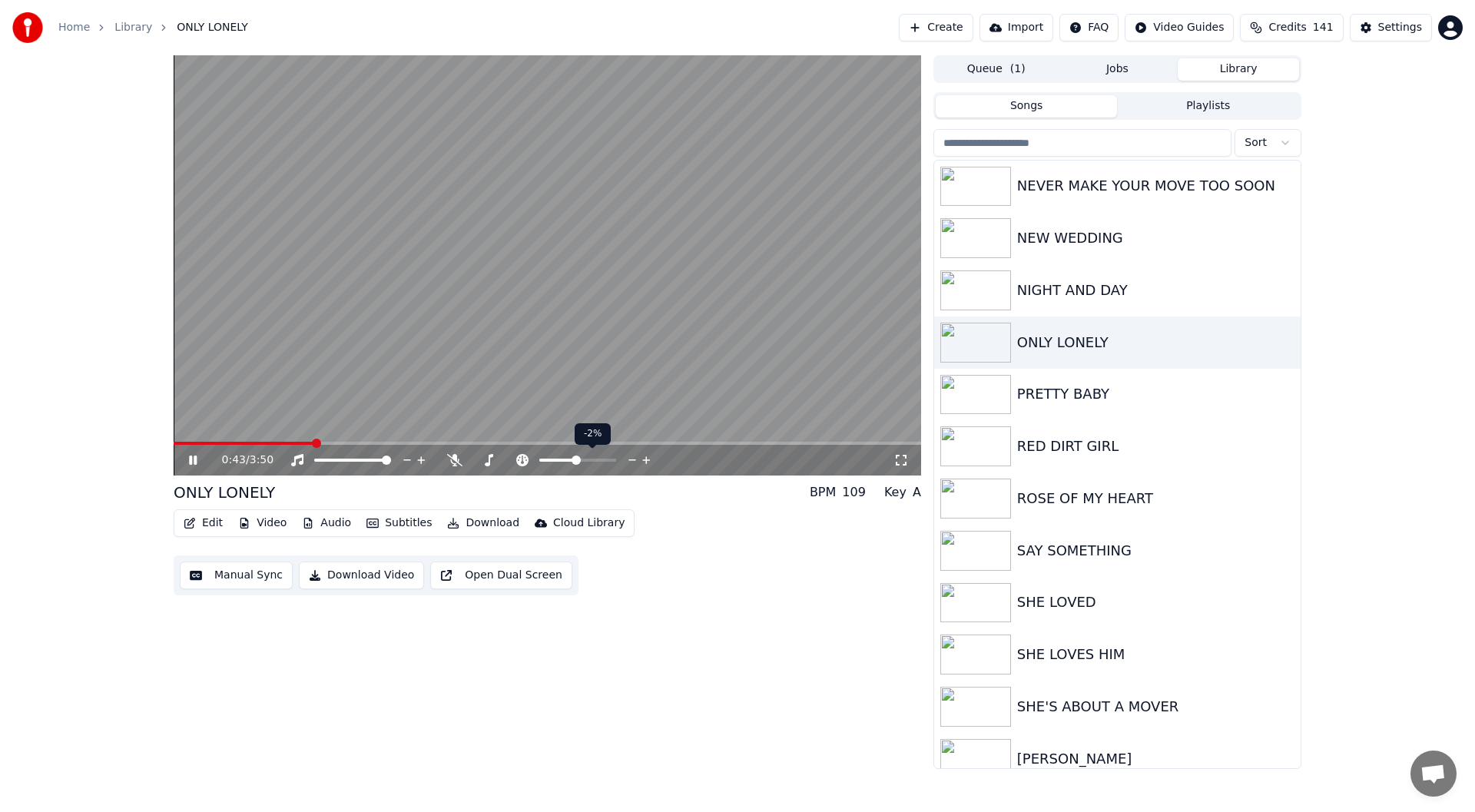
click at [631, 461] on icon at bounding box center [632, 459] width 14 height 15
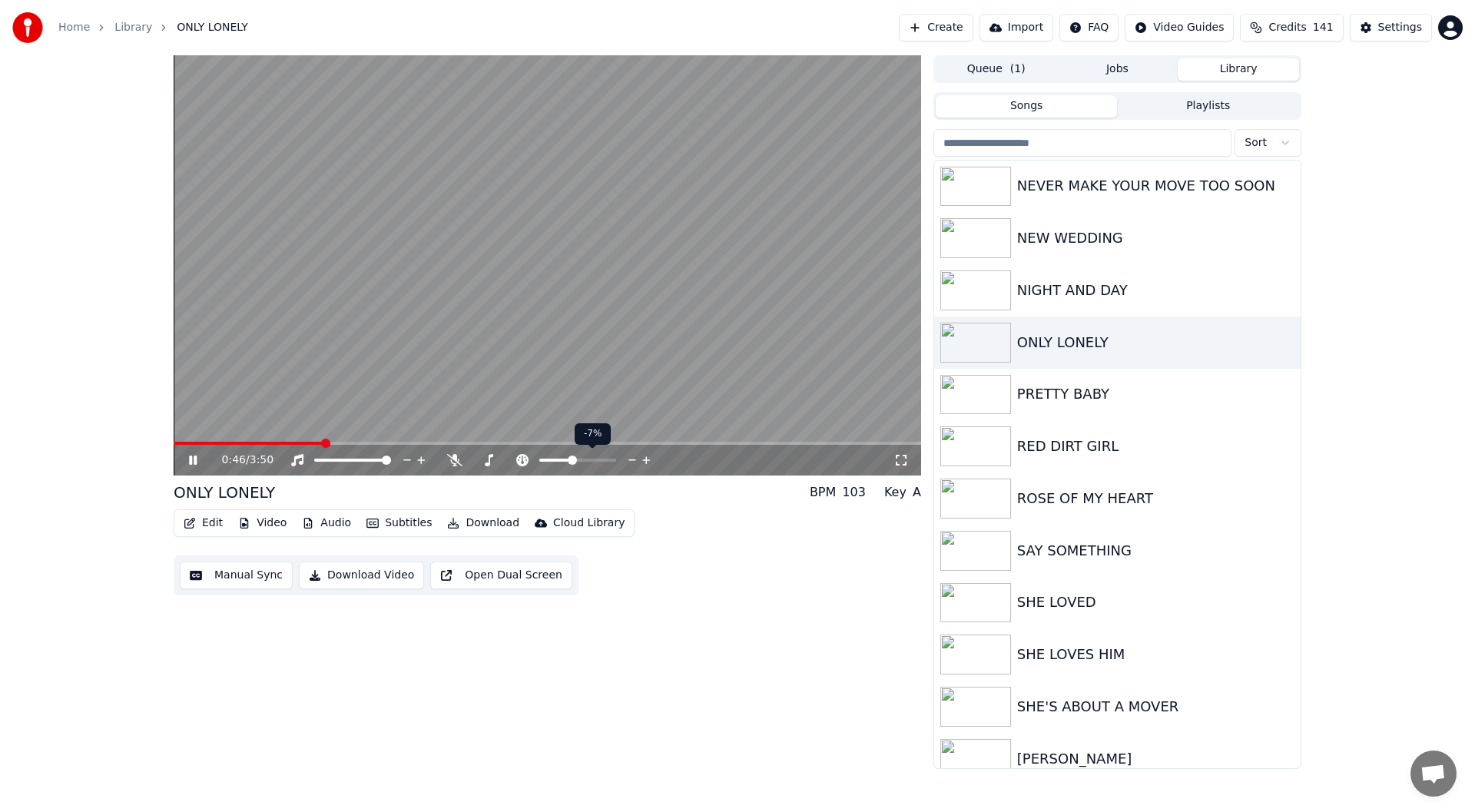
click at [647, 457] on icon at bounding box center [646, 460] width 8 height 8
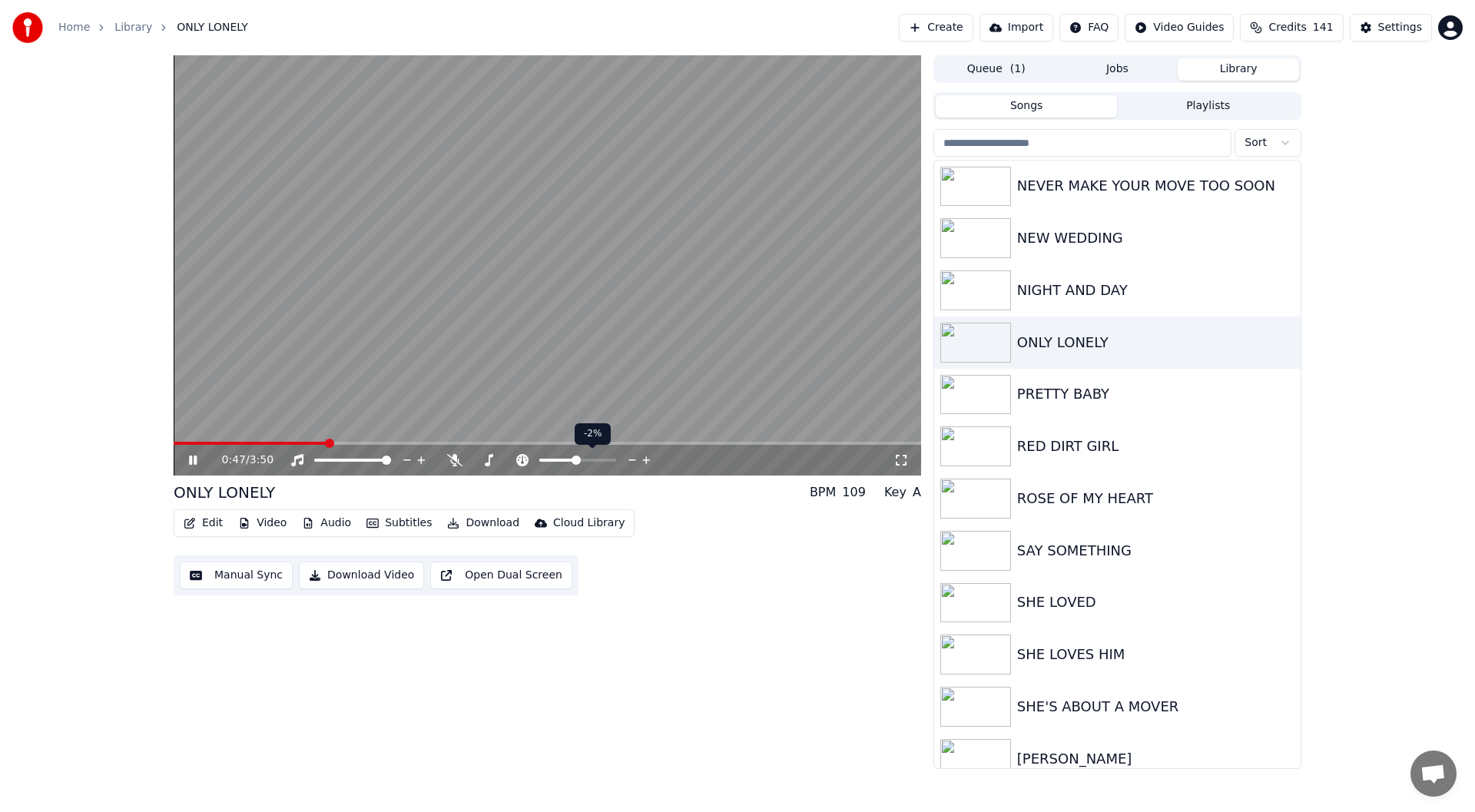
click at [647, 457] on icon at bounding box center [646, 460] width 8 height 8
click at [632, 460] on icon at bounding box center [632, 460] width 8 height 2
click at [895, 459] on icon at bounding box center [900, 459] width 15 height 12
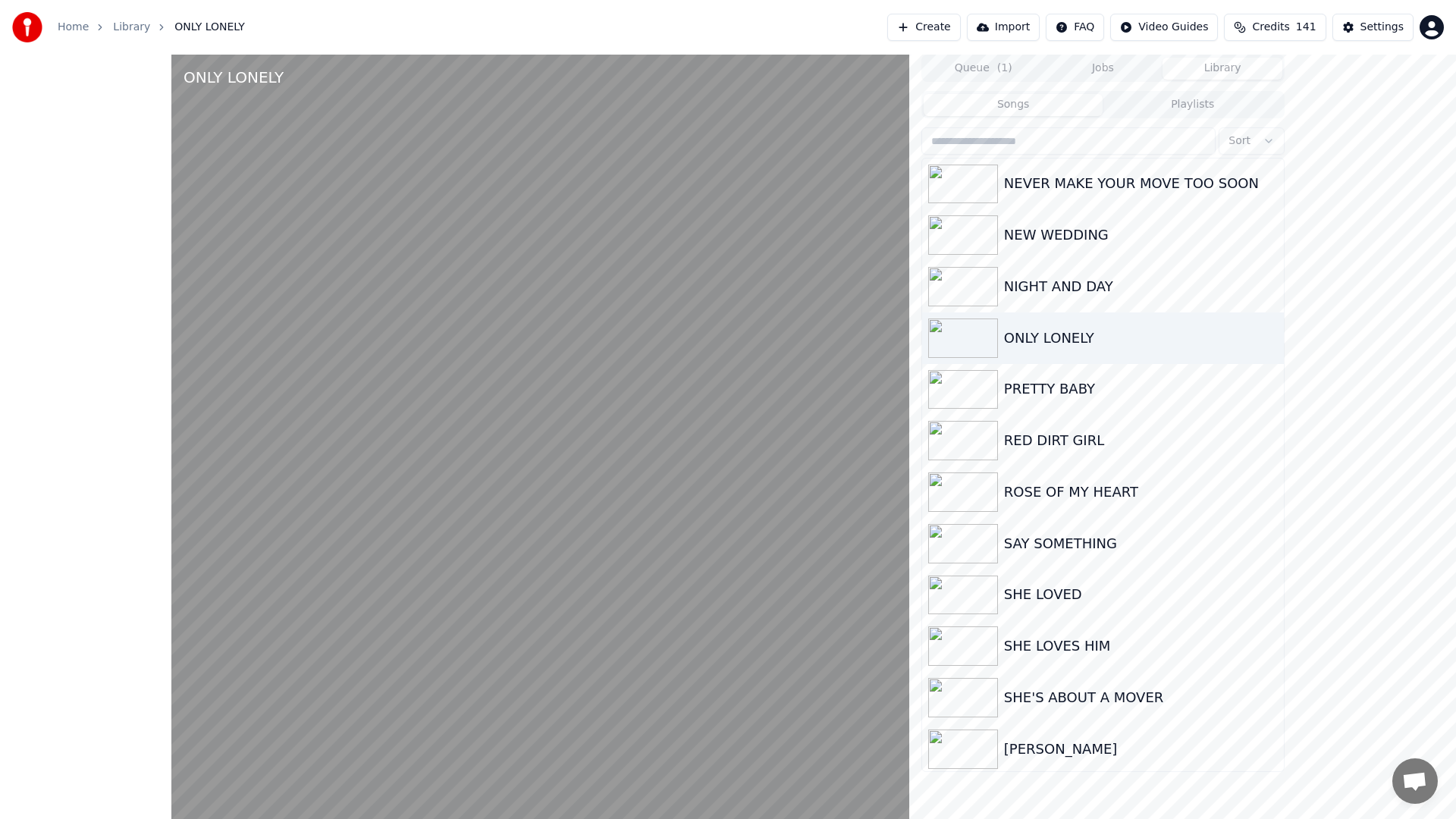
drag, startPoint x: 1438, startPoint y: 799, endPoint x: 1439, endPoint y: 780, distance: 19.0
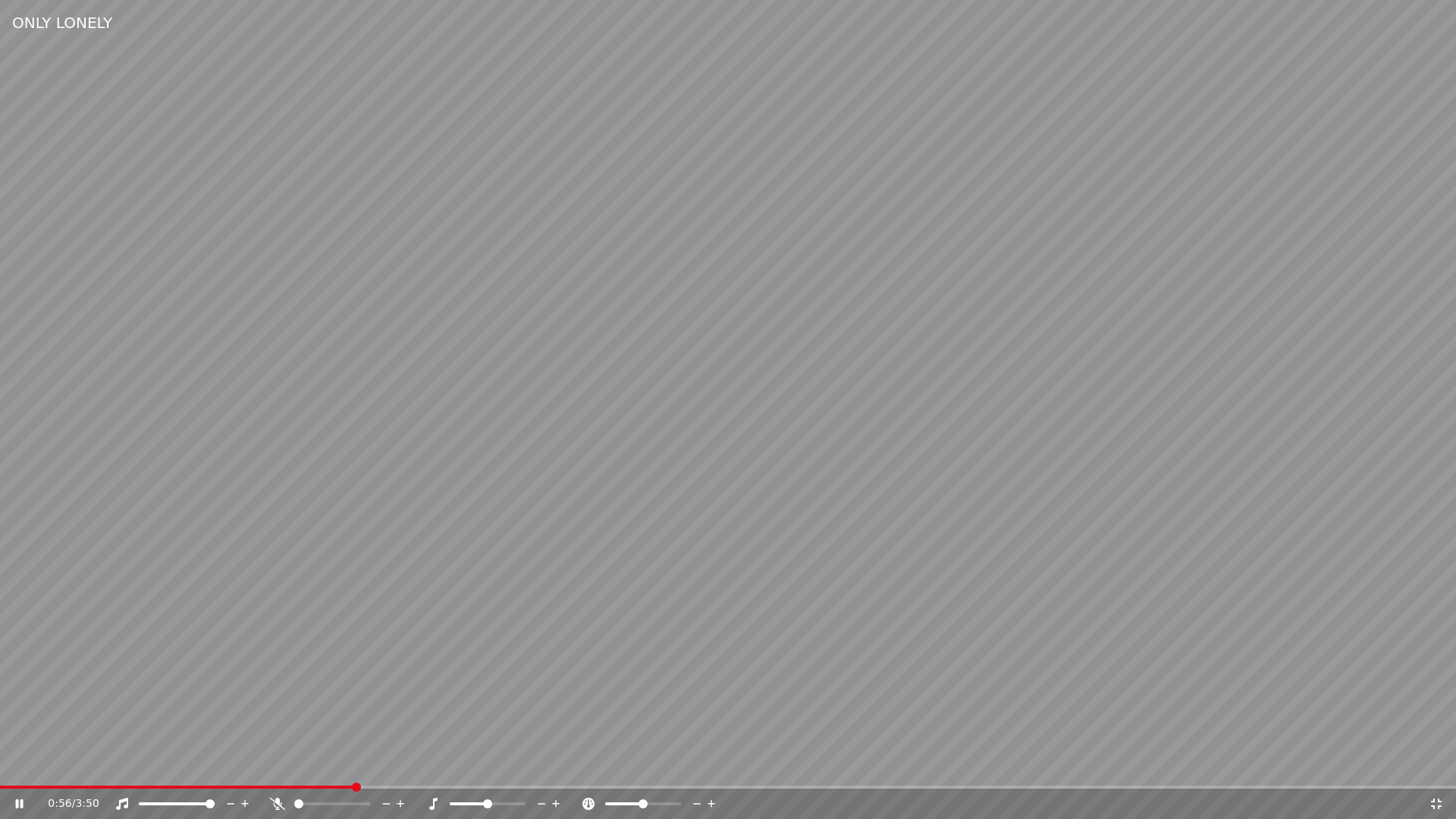
click at [1439, 798] on icon at bounding box center [1435, 803] width 10 height 10
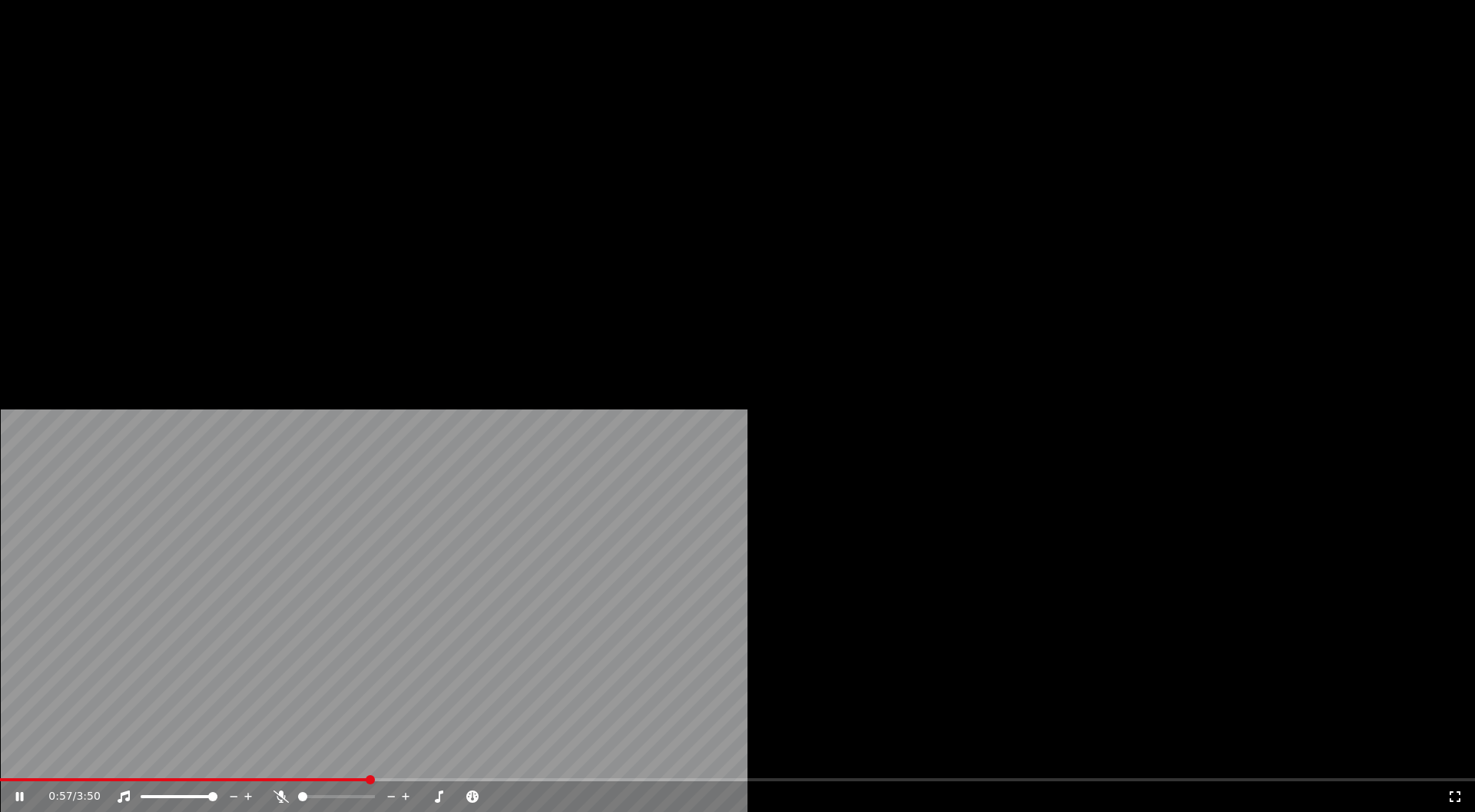
click at [289, 790] on icon at bounding box center [281, 796] width 15 height 12
